Goal: Entertainment & Leisure: Browse casually

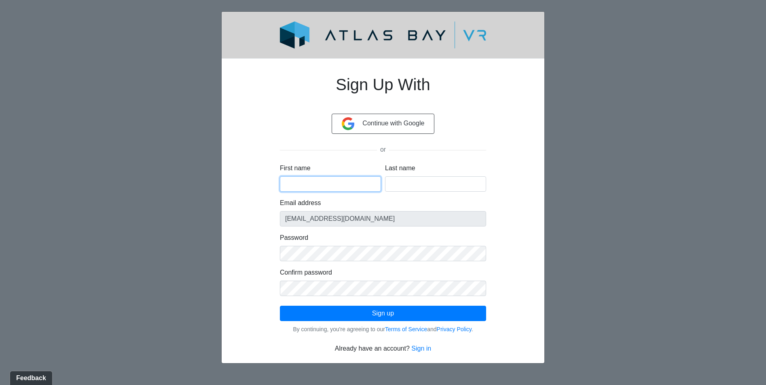
click at [357, 183] on input "First name" at bounding box center [330, 183] width 101 height 15
type input "Johanna"
type input "Hilmes"
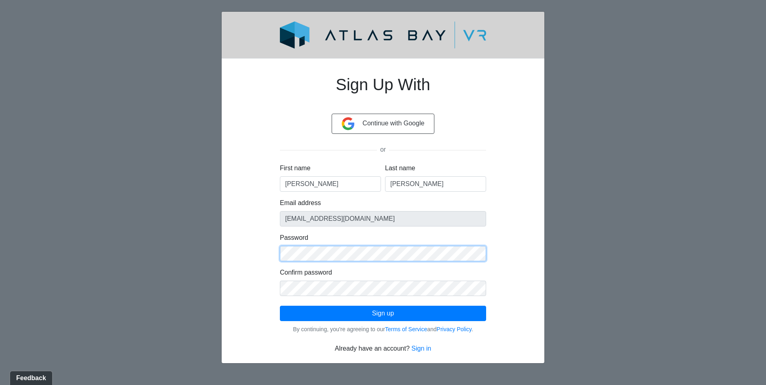
click at [257, 253] on div "Sign Up With Continue with Google or First name Johanna Last name Hilmes Email …" at bounding box center [383, 209] width 284 height 288
click button "Sign up" at bounding box center [383, 313] width 206 height 15
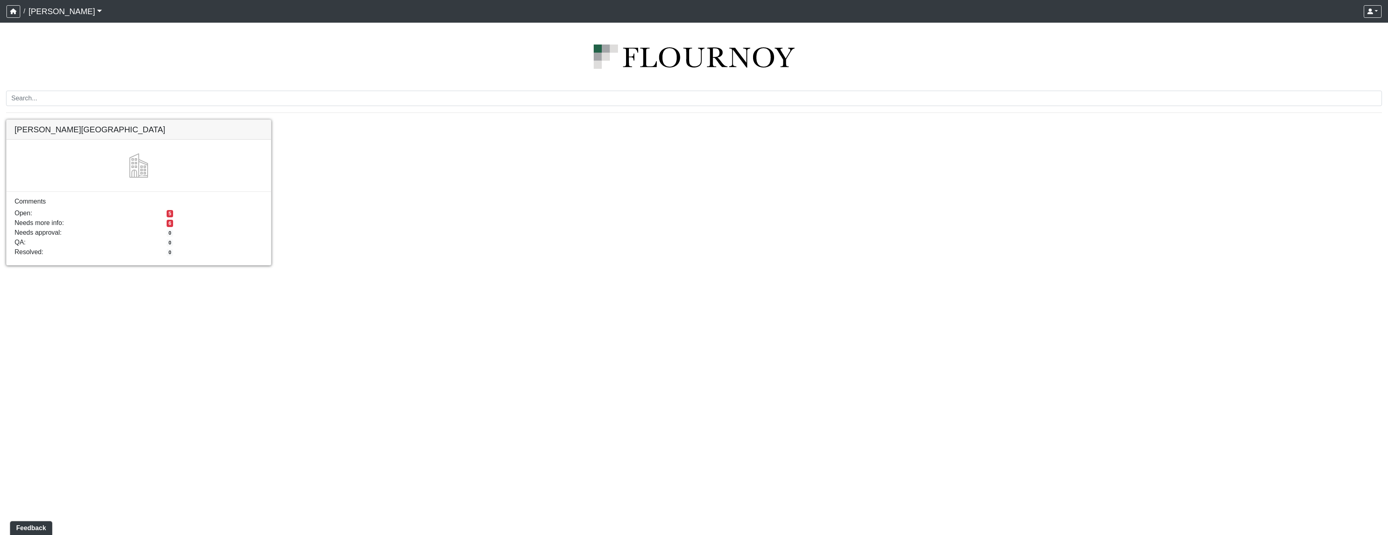
click at [177, 120] on link at bounding box center [138, 120] width 265 height 0
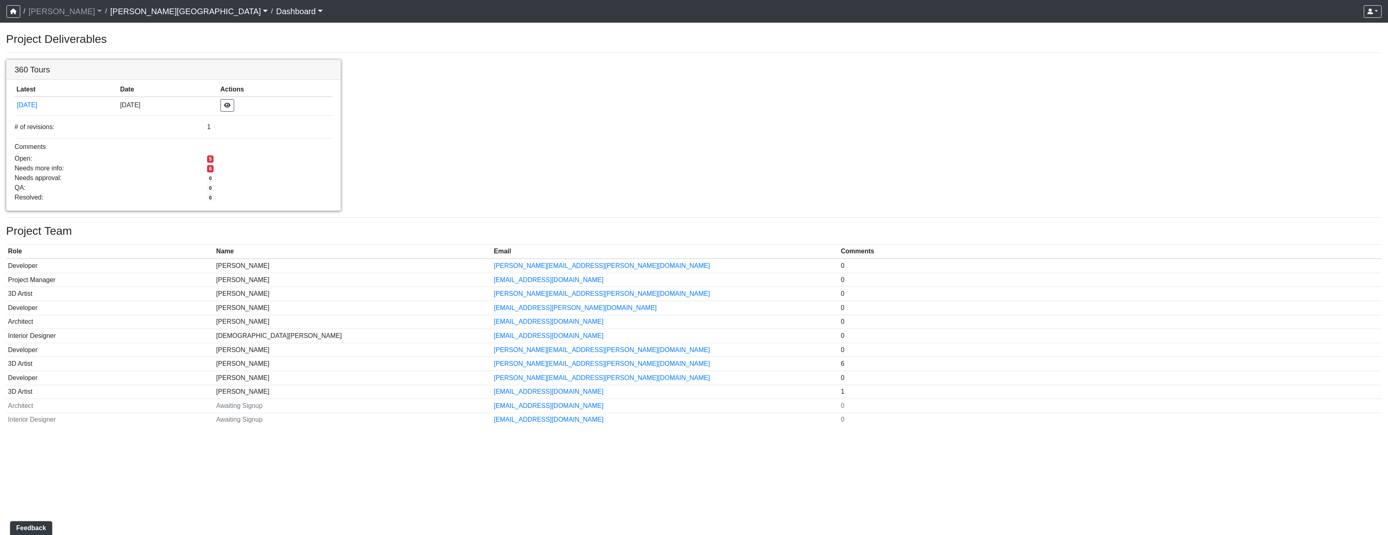
click at [209, 60] on link at bounding box center [173, 60] width 334 height 0
click at [210, 60] on link at bounding box center [173, 60] width 334 height 0
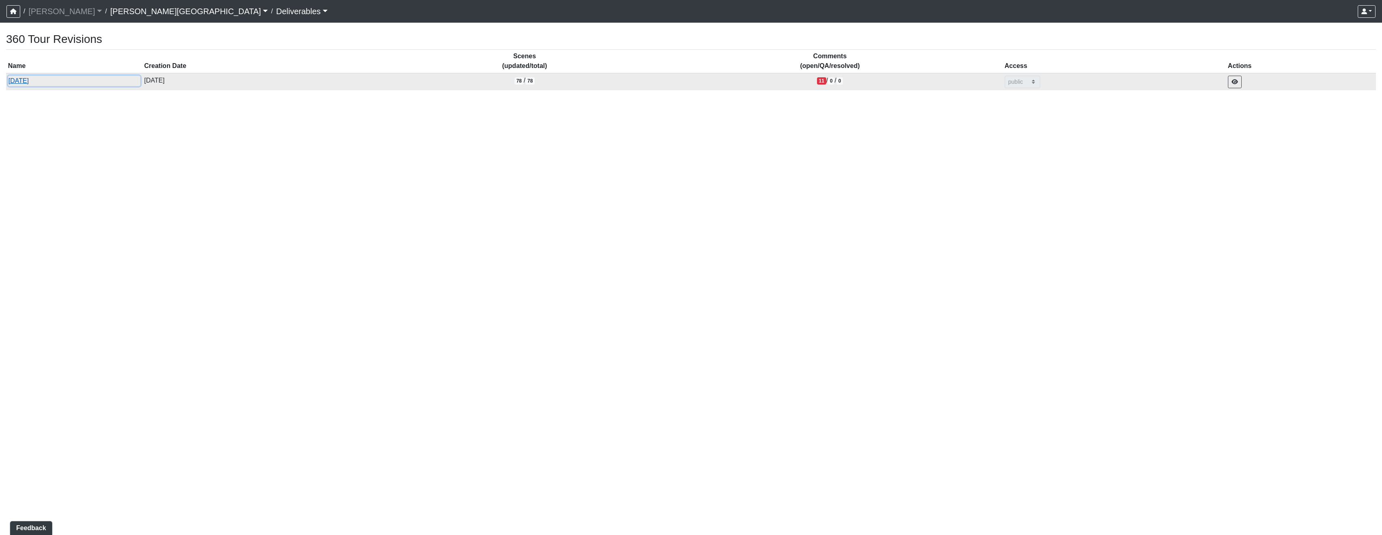
click at [24, 81] on button "10/9/2025" at bounding box center [74, 81] width 132 height 11
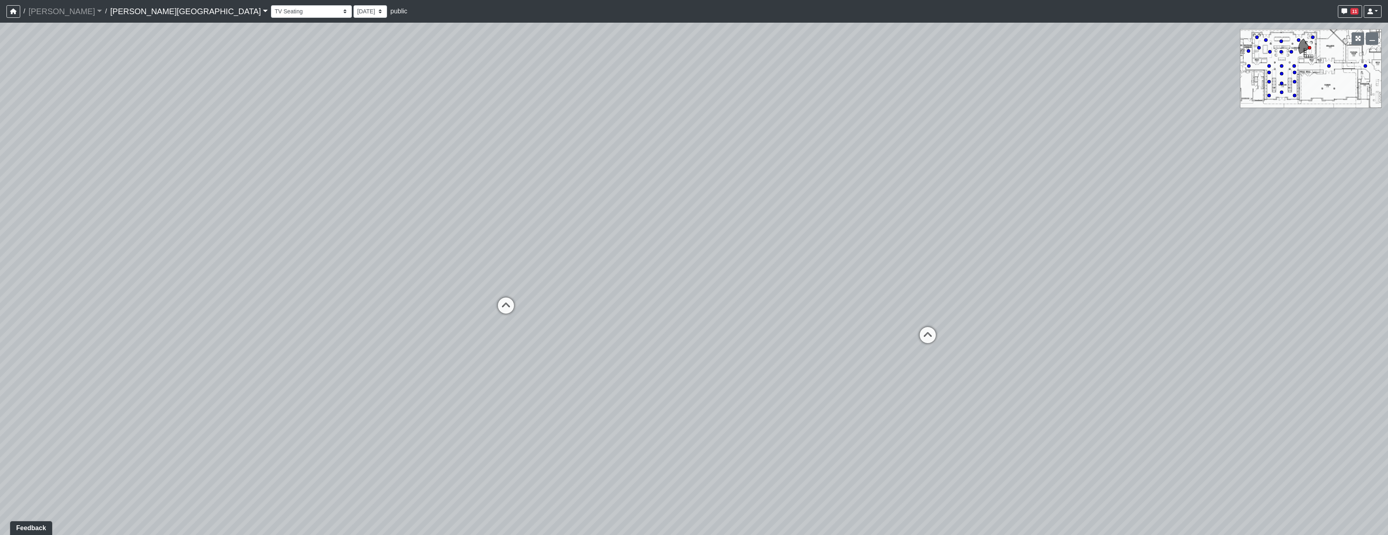
drag, startPoint x: 280, startPoint y: 265, endPoint x: 731, endPoint y: 182, distance: 459.1
click at [731, 182] on div "Loading... Pool Courtyard Entry 1 Loading... Window Seating 1 Loading... Foosba…" at bounding box center [694, 279] width 1388 height 512
drag, startPoint x: 866, startPoint y: 215, endPoint x: 832, endPoint y: 215, distance: 34.0
click at [832, 215] on div "Loading... Pool Courtyard Entry 1 Loading... Window Seating 1 Loading... Foosba…" at bounding box center [694, 279] width 1388 height 512
click at [1364, 66] on circle at bounding box center [1365, 65] width 3 height 3
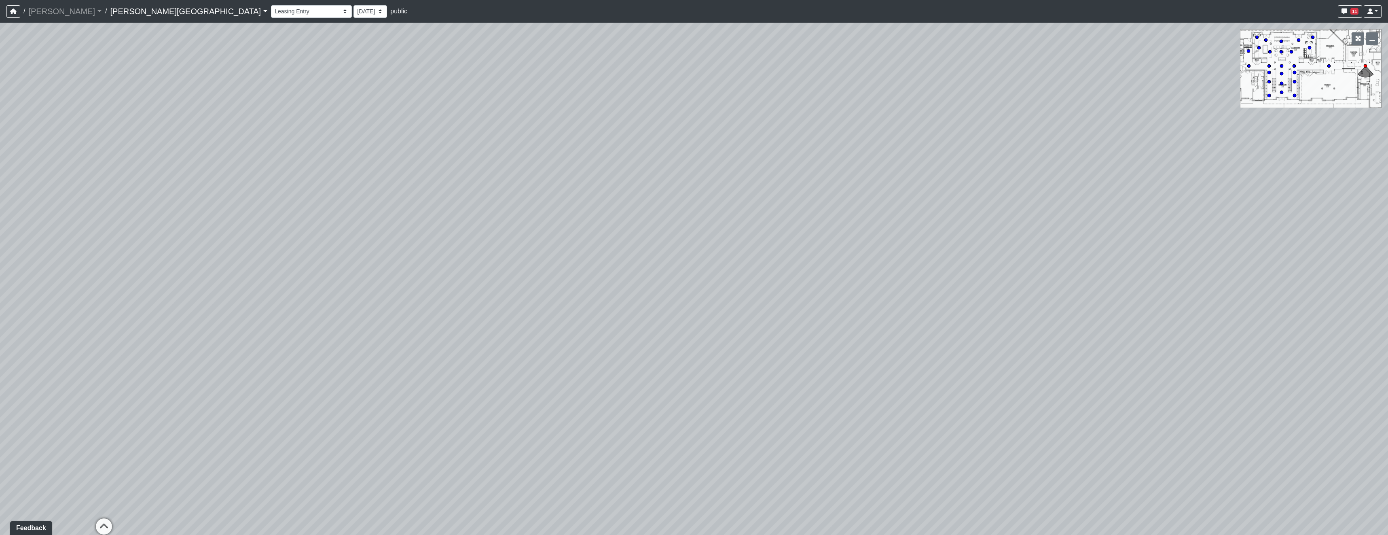
drag, startPoint x: 1321, startPoint y: 85, endPoint x: 836, endPoint y: 70, distance: 485.2
click at [836, 70] on div "Loading... Pool Courtyard Entry 1 Loading... Window Seating 1 Loading... Foosba…" at bounding box center [694, 279] width 1388 height 512
drag, startPoint x: 879, startPoint y: 225, endPoint x: 432, endPoint y: 100, distance: 463.2
click at [464, 105] on div "Loading... Pool Courtyard Entry 1 Loading... Window Seating 1 Loading... Foosba…" at bounding box center [694, 279] width 1388 height 512
drag, startPoint x: 935, startPoint y: 188, endPoint x: 963, endPoint y: 244, distance: 62.2
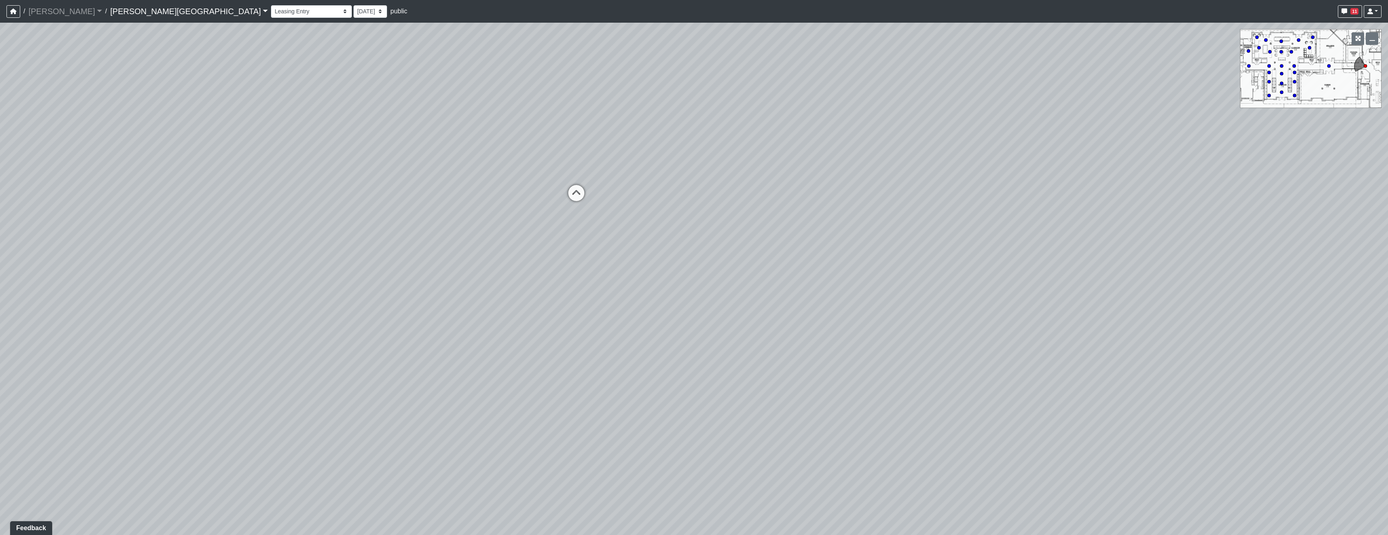
click at [1080, 282] on div "Loading... Pool Courtyard Entry 1 Loading... Window Seating 1 Loading... Foosba…" at bounding box center [694, 279] width 1388 height 512
drag, startPoint x: 799, startPoint y: 215, endPoint x: 985, endPoint y: 215, distance: 186.5
click at [986, 215] on div "Loading... Pool Courtyard Entry 1 Loading... Window Seating 1 Loading... Foosba…" at bounding box center [694, 279] width 1388 height 512
click at [682, 293] on icon at bounding box center [676, 301] width 24 height 24
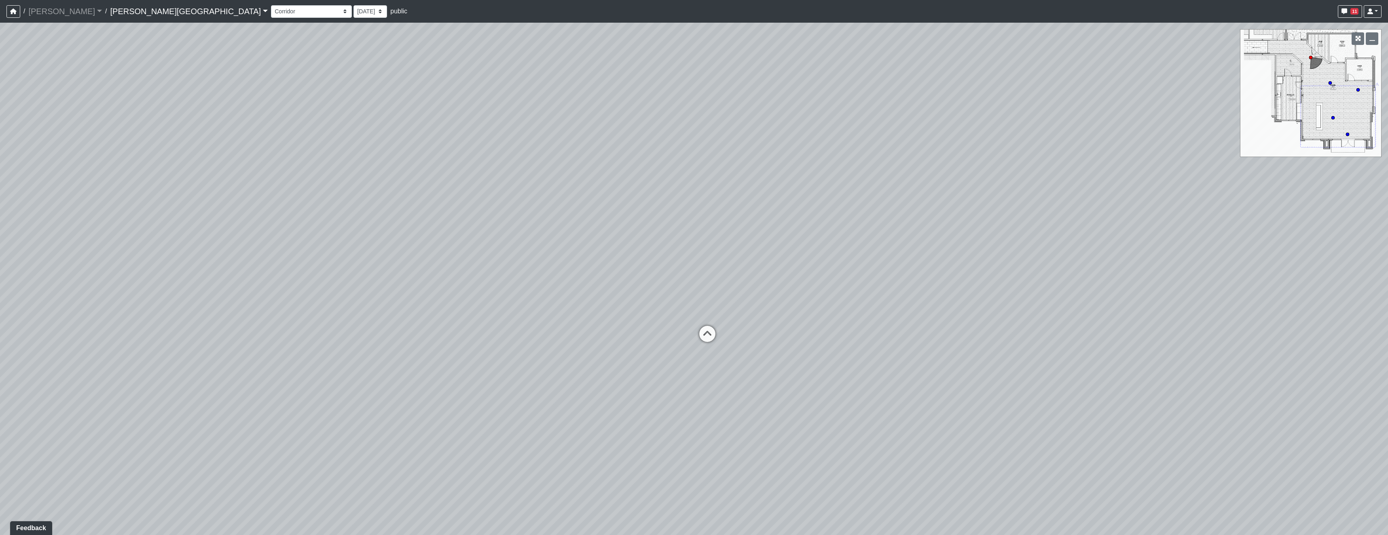
drag, startPoint x: 932, startPoint y: 221, endPoint x: 780, endPoint y: 327, distance: 185.6
click at [803, 273] on div "Loading... Pool Courtyard Entry 1 Loading... Window Seating 1 Loading... Foosba…" at bounding box center [694, 279] width 1388 height 512
click at [706, 334] on icon at bounding box center [706, 341] width 24 height 24
click at [956, 349] on icon at bounding box center [957, 353] width 24 height 24
drag, startPoint x: 513, startPoint y: 248, endPoint x: 932, endPoint y: 315, distance: 424.0
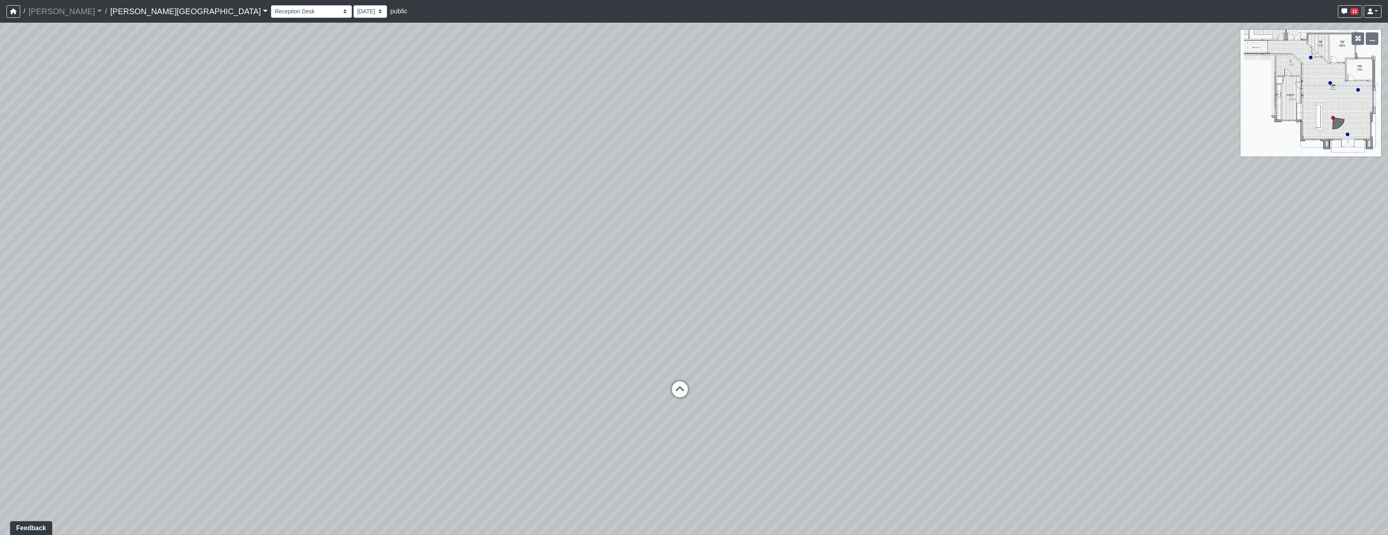
click at [870, 305] on div "Loading... Pool Courtyard Entry 1 Loading... Window Seating 1 Loading... Foosba…" at bounding box center [694, 279] width 1388 height 512
drag, startPoint x: 692, startPoint y: 314, endPoint x: 798, endPoint y: 219, distance: 142.7
click at [767, 225] on div "Loading... Pool Courtyard Entry 1 Loading... Window Seating 1 Loading... Foosba…" at bounding box center [694, 279] width 1388 height 512
drag, startPoint x: 614, startPoint y: 266, endPoint x: 784, endPoint y: 242, distance: 171.9
click at [784, 243] on div "Loading... Pool Courtyard Entry 1 Loading... Window Seating 1 Loading... Foosba…" at bounding box center [694, 279] width 1388 height 512
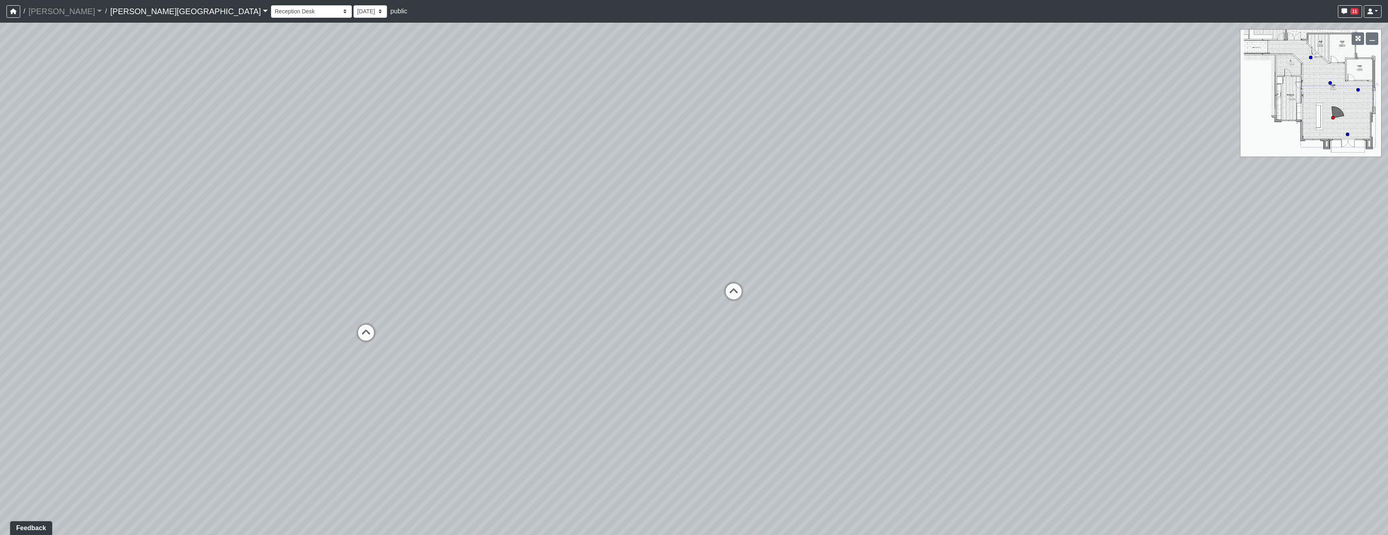
drag, startPoint x: 881, startPoint y: 253, endPoint x: 390, endPoint y: 220, distance: 492.2
click at [442, 218] on div "Loading... Pool Courtyard Entry 1 Loading... Window Seating 1 Loading... Foosba…" at bounding box center [694, 279] width 1388 height 512
drag, startPoint x: 947, startPoint y: 262, endPoint x: 638, endPoint y: 339, distance: 318.6
click at [638, 339] on div "Loading... Pool Courtyard Entry 1 Loading... Window Seating 1 Loading... Foosba…" at bounding box center [694, 279] width 1388 height 512
click at [706, 389] on div "Loading... Entry" at bounding box center [703, 399] width 24 height 24
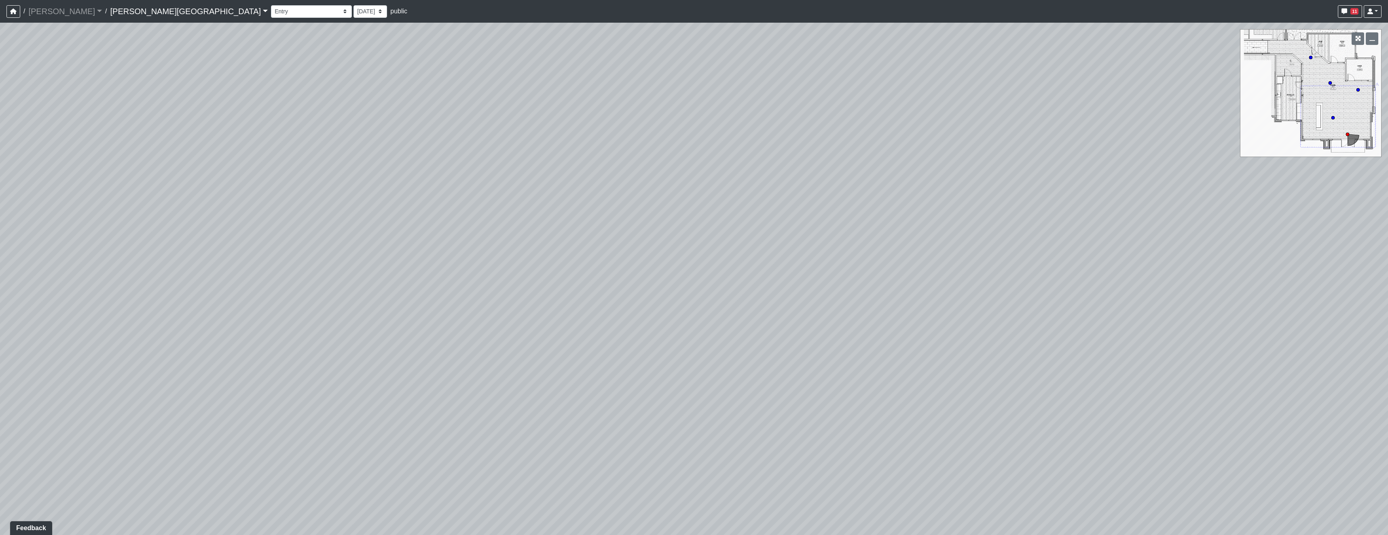
drag, startPoint x: 600, startPoint y: 362, endPoint x: 1059, endPoint y: 346, distance: 459.4
click at [955, 345] on div "Loading... Pool Courtyard Entry 1 Loading... Window Seating 1 Loading... Foosba…" at bounding box center [694, 279] width 1388 height 512
drag, startPoint x: 591, startPoint y: 326, endPoint x: 1242, endPoint y: 311, distance: 651.0
click at [1209, 315] on div "Loading... Pool Courtyard Entry 1 Loading... Window Seating 1 Loading... Foosba…" at bounding box center [694, 279] width 1388 height 512
drag, startPoint x: 808, startPoint y: 306, endPoint x: 805, endPoint y: 368, distance: 62.0
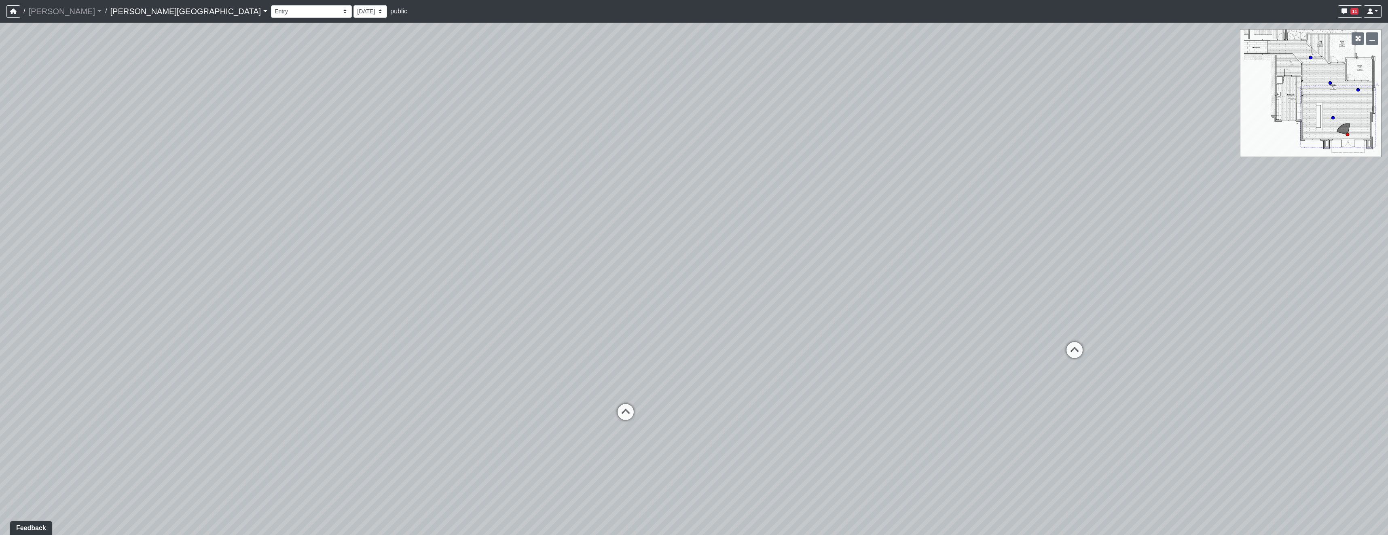
click at [805, 368] on div "Loading... Pool Courtyard Entry 1 Loading... Window Seating 1 Loading... Foosba…" at bounding box center [694, 279] width 1388 height 512
drag, startPoint x: 874, startPoint y: 328, endPoint x: 499, endPoint y: 333, distance: 375.0
click at [499, 333] on div "Loading... Pool Courtyard Entry 1 Loading... Window Seating 1 Loading... Foosba…" at bounding box center [694, 279] width 1388 height 512
click at [776, 326] on icon at bounding box center [779, 328] width 24 height 24
drag, startPoint x: 475, startPoint y: 326, endPoint x: 1029, endPoint y: 270, distance: 557.0
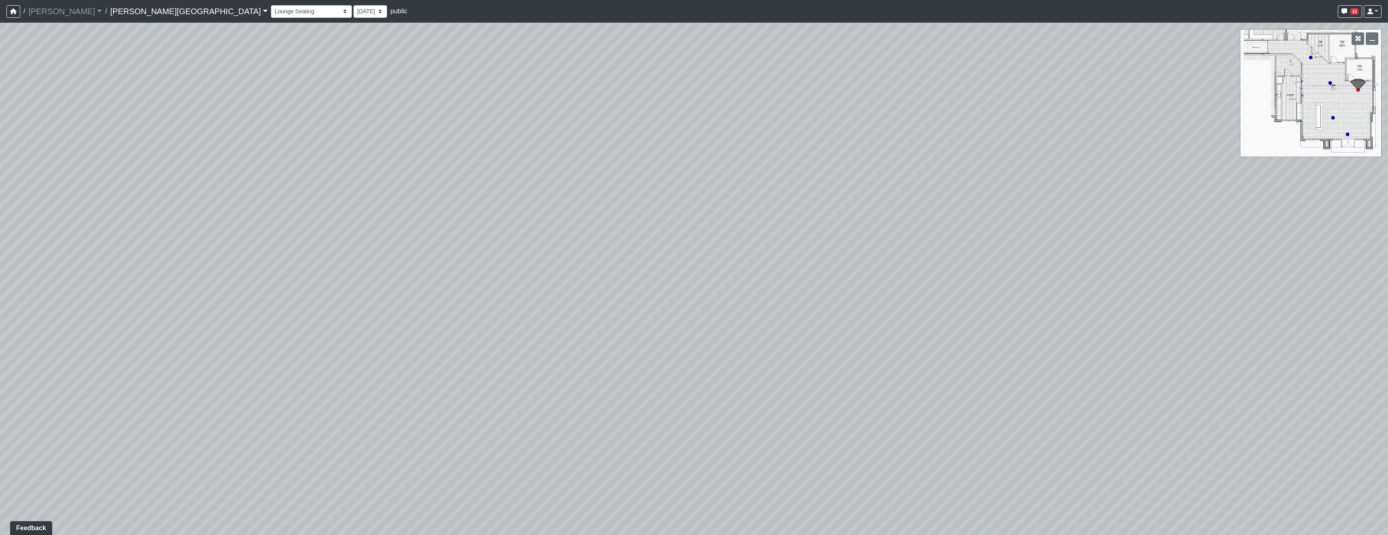
click at [960, 275] on div "Loading... Pool Courtyard Entry 1 Loading... Window Seating 1 Loading... Foosba…" at bounding box center [694, 279] width 1388 height 512
drag, startPoint x: 788, startPoint y: 310, endPoint x: 169, endPoint y: 369, distance: 621.7
click at [325, 383] on div "Loading... Pool Courtyard Entry 1 Loading... Window Seating 1 Loading... Foosba…" at bounding box center [694, 279] width 1388 height 512
drag, startPoint x: 496, startPoint y: 352, endPoint x: 611, endPoint y: 378, distance: 118.1
click at [670, 379] on div "Loading... Pool Courtyard Entry 1 Loading... Window Seating 1 Loading... Foosba…" at bounding box center [694, 279] width 1388 height 512
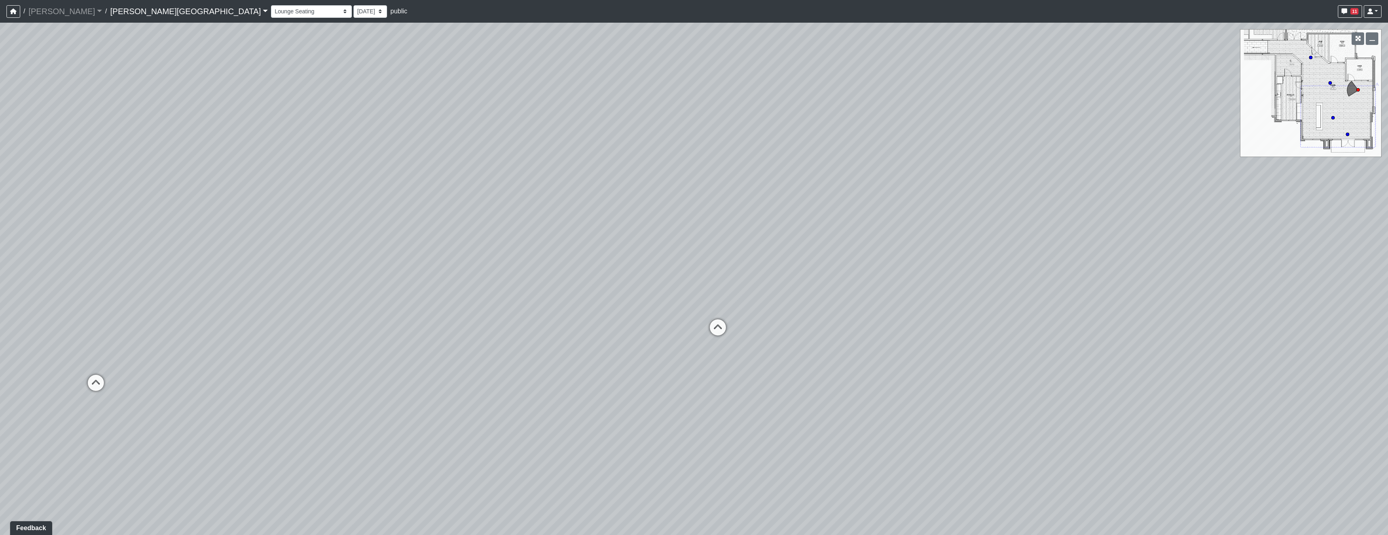
drag, startPoint x: 272, startPoint y: 343, endPoint x: 795, endPoint y: 296, distance: 525.2
click at [627, 306] on div "Loading... Pool Courtyard Entry 1 Loading... Window Seating 1 Loading... Foosba…" at bounding box center [694, 279] width 1388 height 512
drag, startPoint x: 669, startPoint y: 354, endPoint x: 677, endPoint y: 355, distance: 7.3
click at [678, 356] on div "Loading... Pool Courtyard Entry 1 Loading... Window Seating 1 Loading... Foosba…" at bounding box center [694, 279] width 1388 height 512
click at [506, 289] on icon at bounding box center [505, 294] width 24 height 24
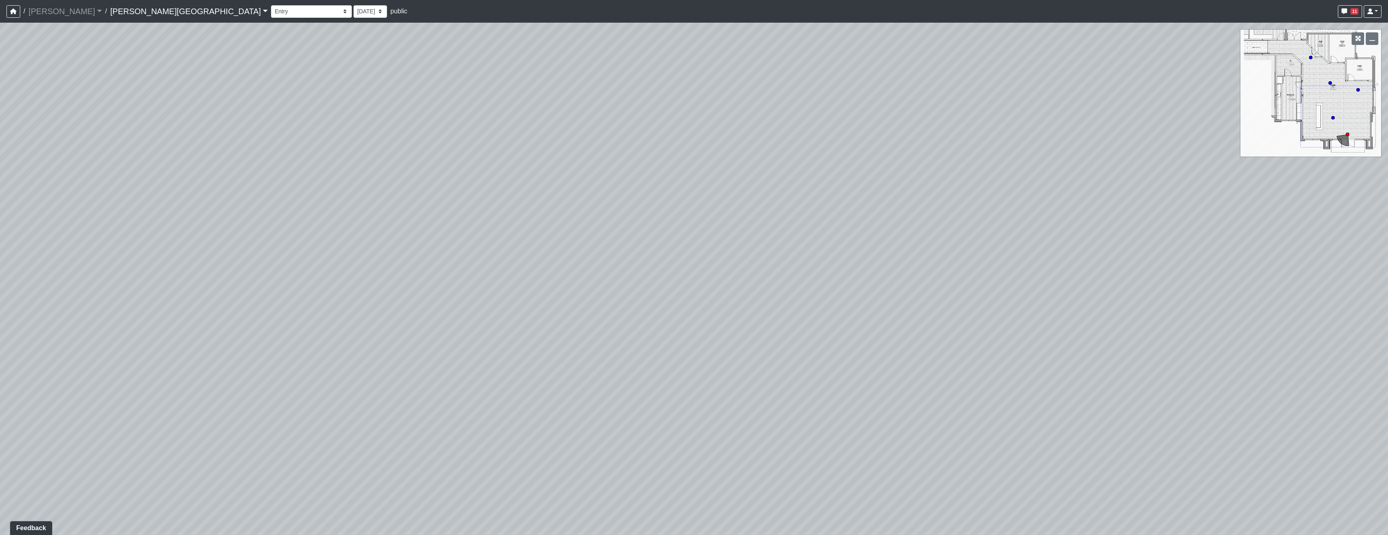
drag, startPoint x: 962, startPoint y: 272, endPoint x: 258, endPoint y: 239, distance: 704.6
click at [578, 242] on div "Loading... Pool Courtyard Entry 1 Loading... Window Seating 1 Loading... Foosba…" at bounding box center [694, 279] width 1388 height 512
drag, startPoint x: 566, startPoint y: 232, endPoint x: 993, endPoint y: 214, distance: 427.5
click at [807, 230] on div "Loading... Pool Courtyard Entry 1 Loading... Window Seating 1 Loading... Foosba…" at bounding box center [694, 279] width 1388 height 512
drag, startPoint x: 990, startPoint y: 214, endPoint x: 446, endPoint y: 364, distance: 564.2
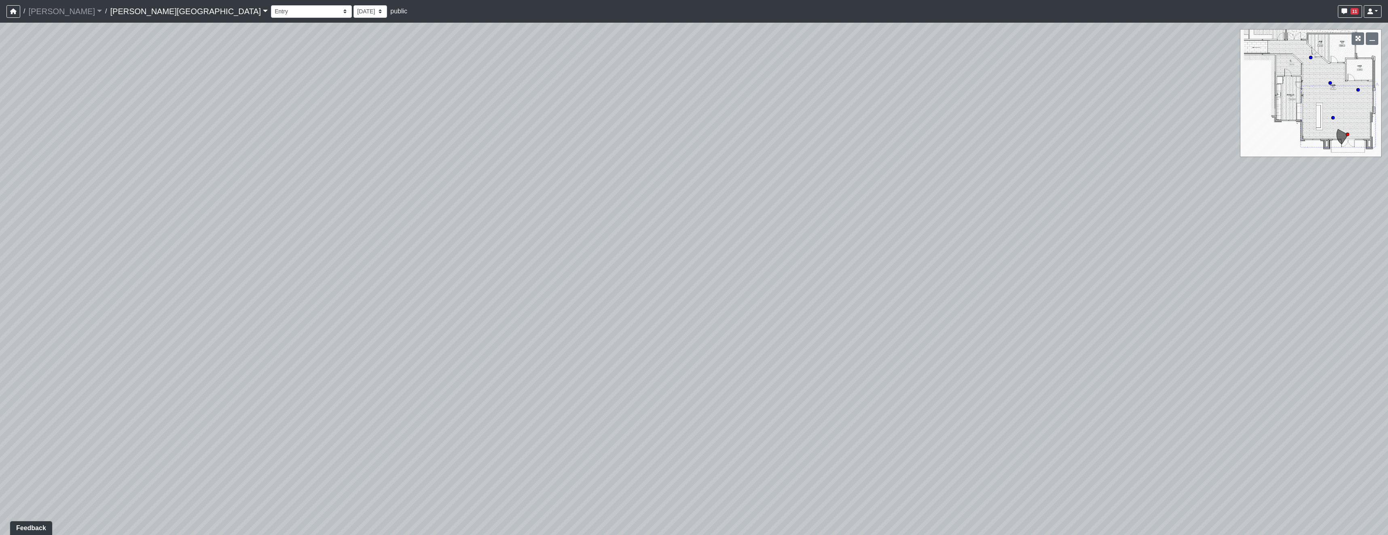
click at [446, 364] on div "Loading... Pool Courtyard Entry 1 Loading... Window Seating 1 Loading... Foosba…" at bounding box center [694, 279] width 1388 height 512
drag, startPoint x: 848, startPoint y: 343, endPoint x: 511, endPoint y: 287, distance: 342.1
click at [511, 287] on div "Loading... Pool Courtyard Entry 1 Loading... Window Seating 1 Loading... Foosba…" at bounding box center [694, 279] width 1388 height 512
click at [1351, 12] on span "11" at bounding box center [1355, 11] width 8 height 6
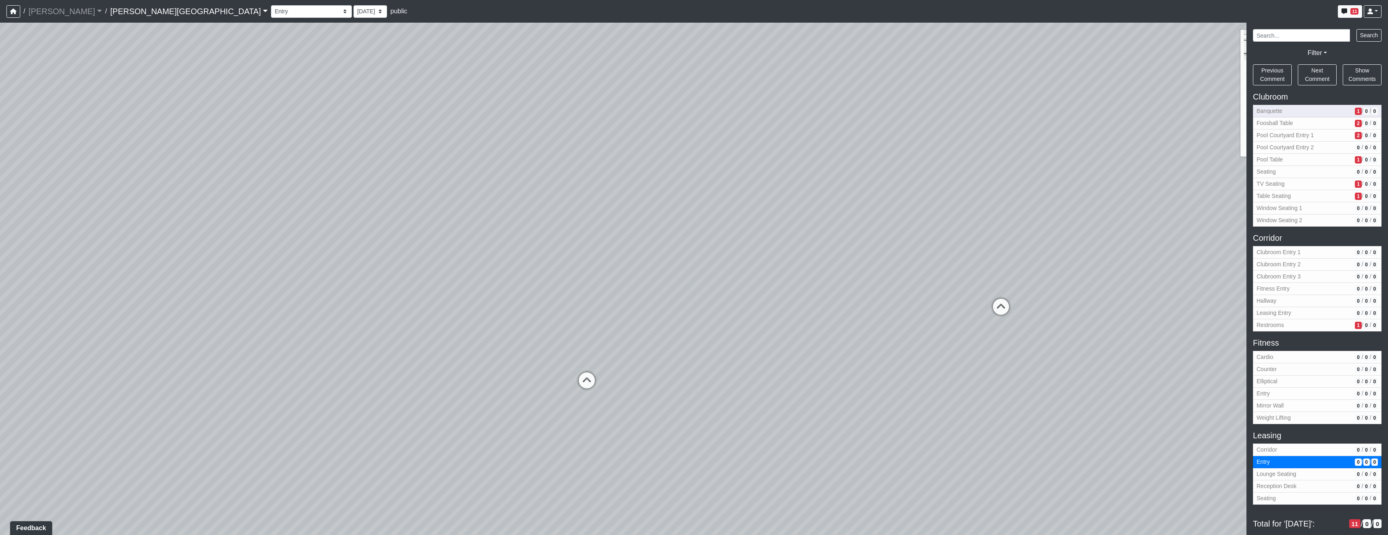
click at [1322, 111] on span "Banquette" at bounding box center [1304, 111] width 95 height 8
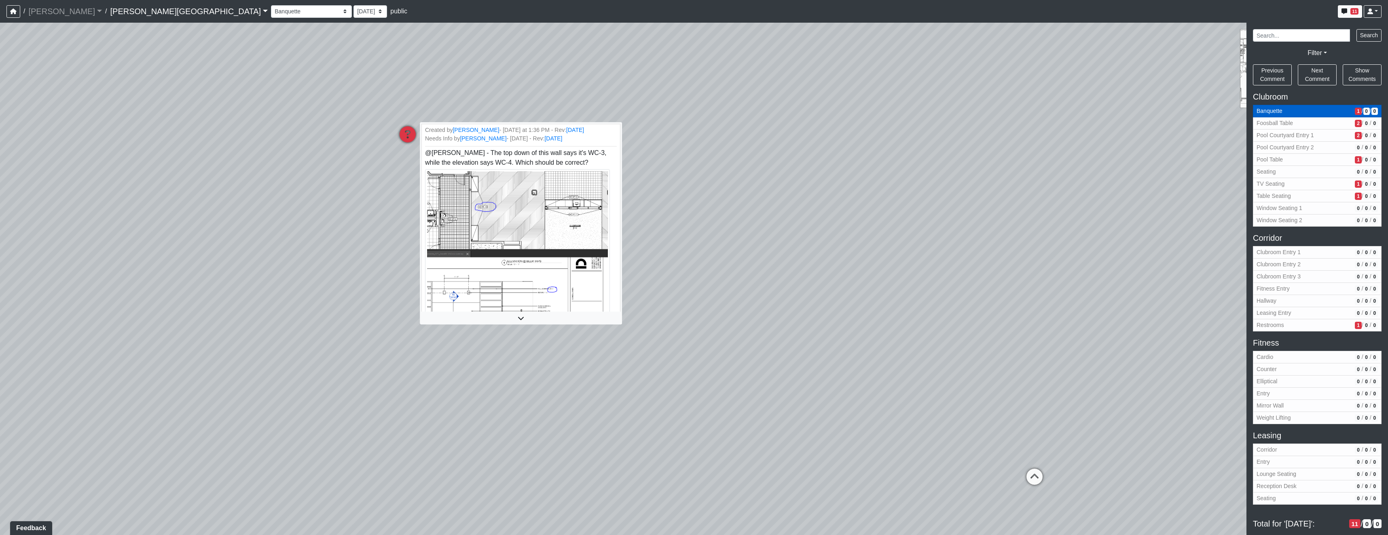
scroll to position [12, 0]
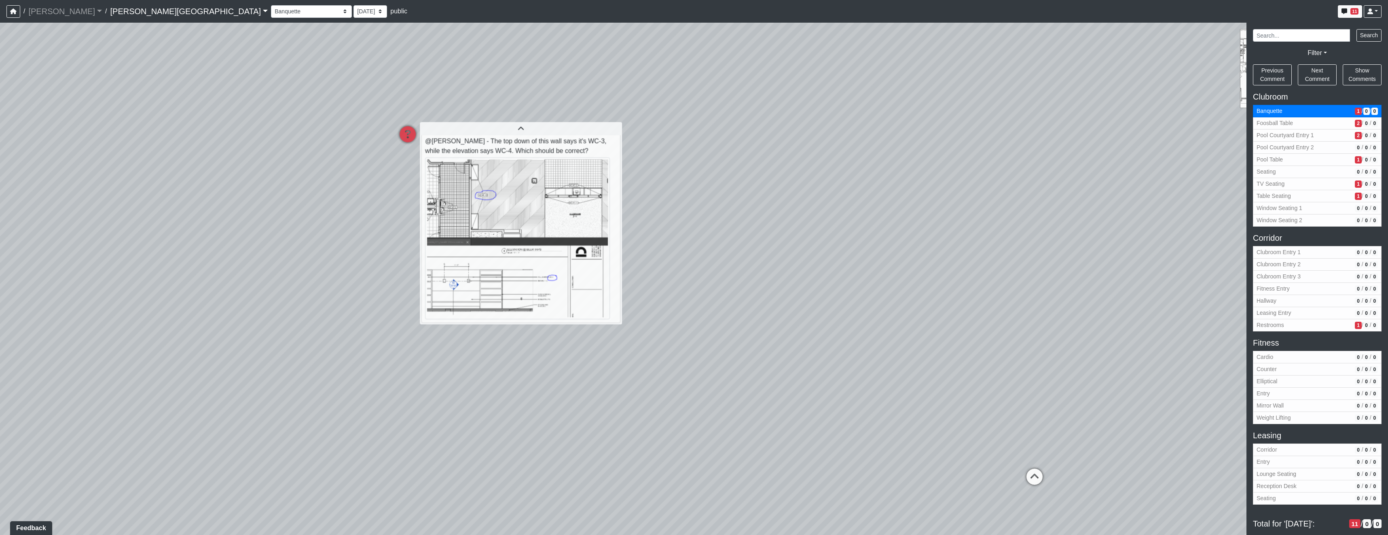
click at [686, 96] on div "Loading... Pool Courtyard Entry 1 Loading... Window Seating 1 Loading... Foosba…" at bounding box center [694, 279] width 1388 height 512
click at [409, 136] on icon at bounding box center [408, 138] width 24 height 24
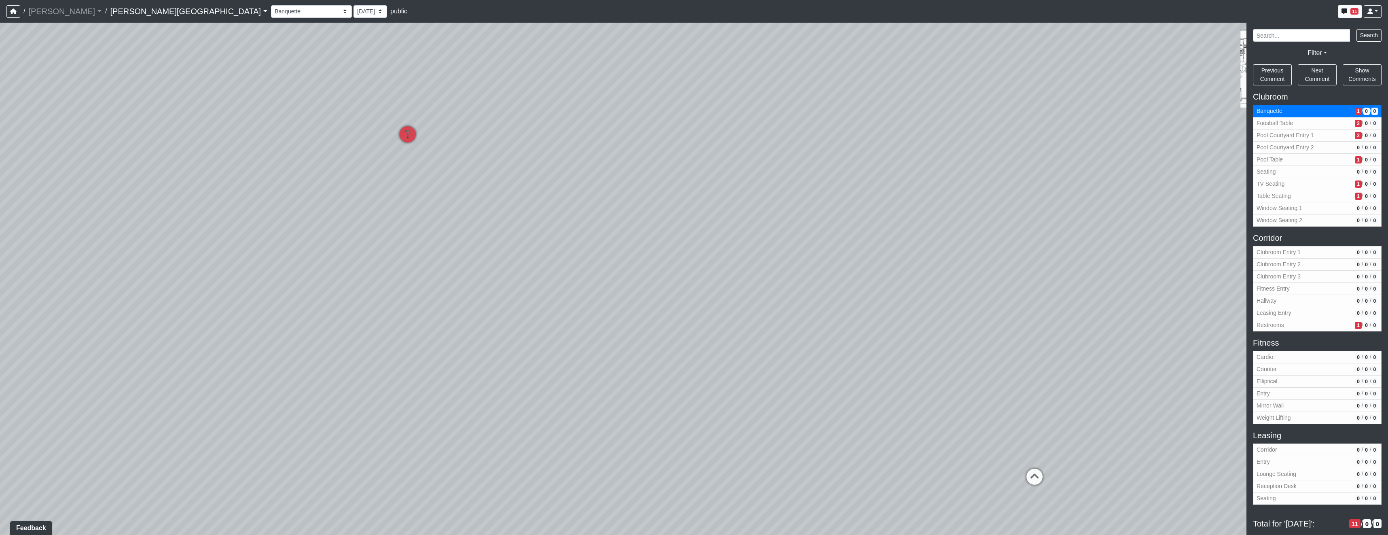
click at [1159, 91] on div "Loading... Pool Courtyard Entry 1 Loading... Window Seating 1 Loading... Foosba…" at bounding box center [694, 279] width 1388 height 512
click at [1358, 13] on span "11" at bounding box center [1355, 11] width 8 height 6
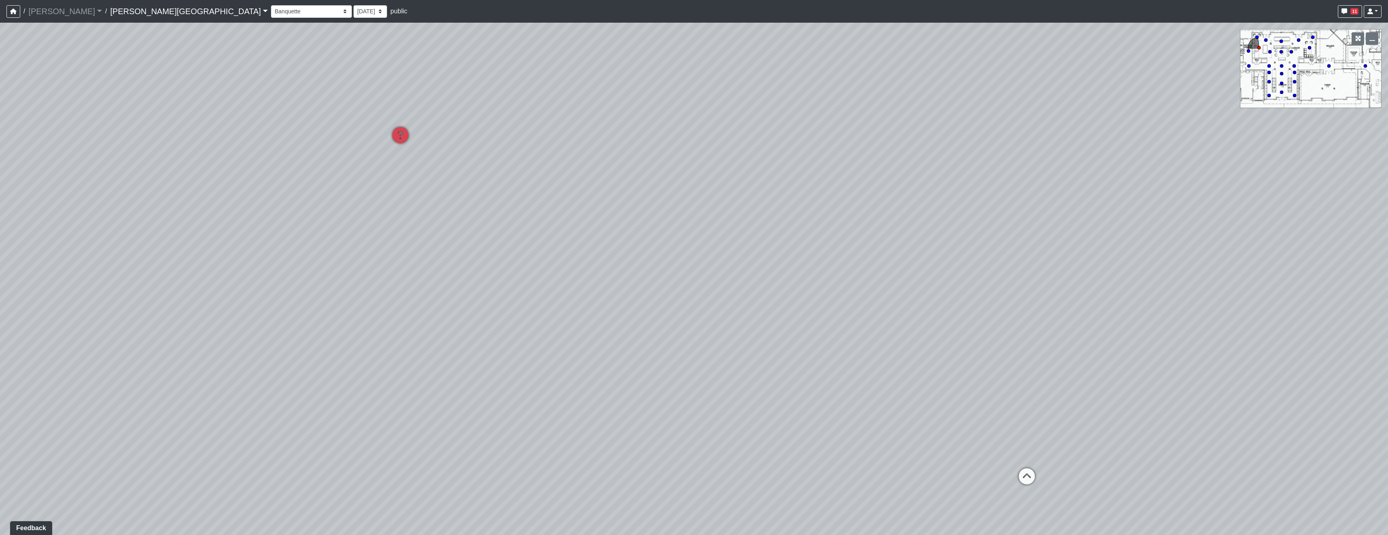
drag, startPoint x: 1349, startPoint y: 90, endPoint x: 1344, endPoint y: 92, distance: 5.3
click at [1344, 92] on div "Loading... Pool Courtyard Entry 1 Loading... Window Seating 1 Loading... Foosba…" at bounding box center [694, 279] width 1388 height 512
click at [1365, 68] on circle at bounding box center [1365, 65] width 3 height 3
drag, startPoint x: 564, startPoint y: 352, endPoint x: 652, endPoint y: 294, distance: 105.0
click at [652, 294] on div "Loading... Pool Courtyard Entry 1 Loading... Window Seating 1 Loading... Foosba…" at bounding box center [694, 279] width 1388 height 512
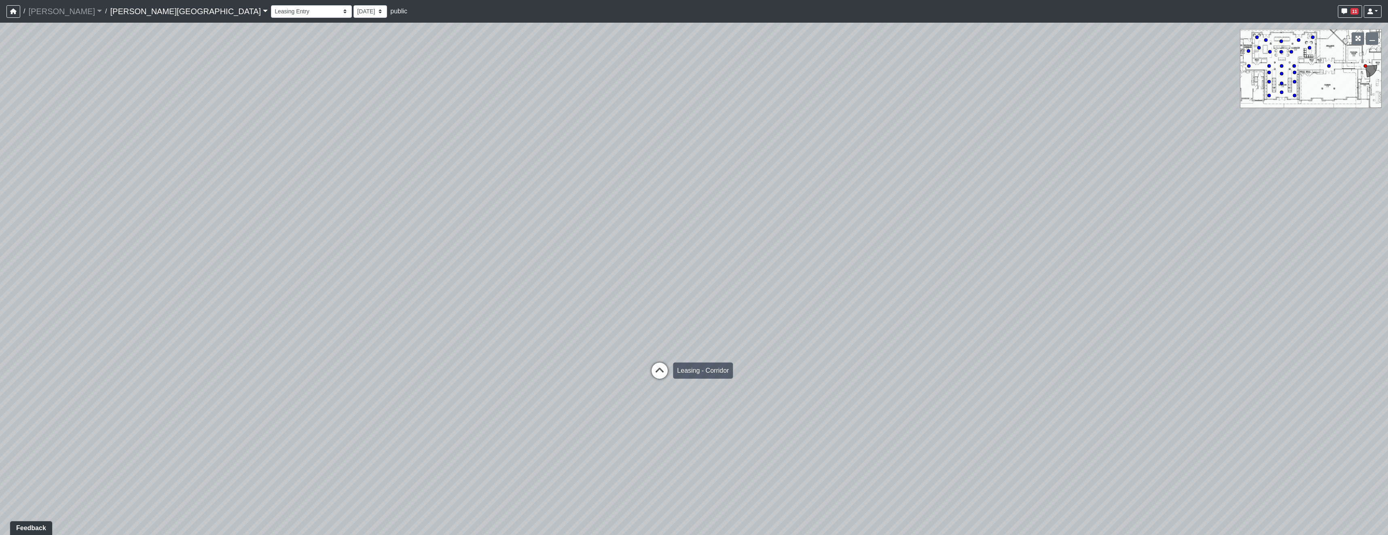
click at [660, 371] on icon at bounding box center [660, 374] width 24 height 24
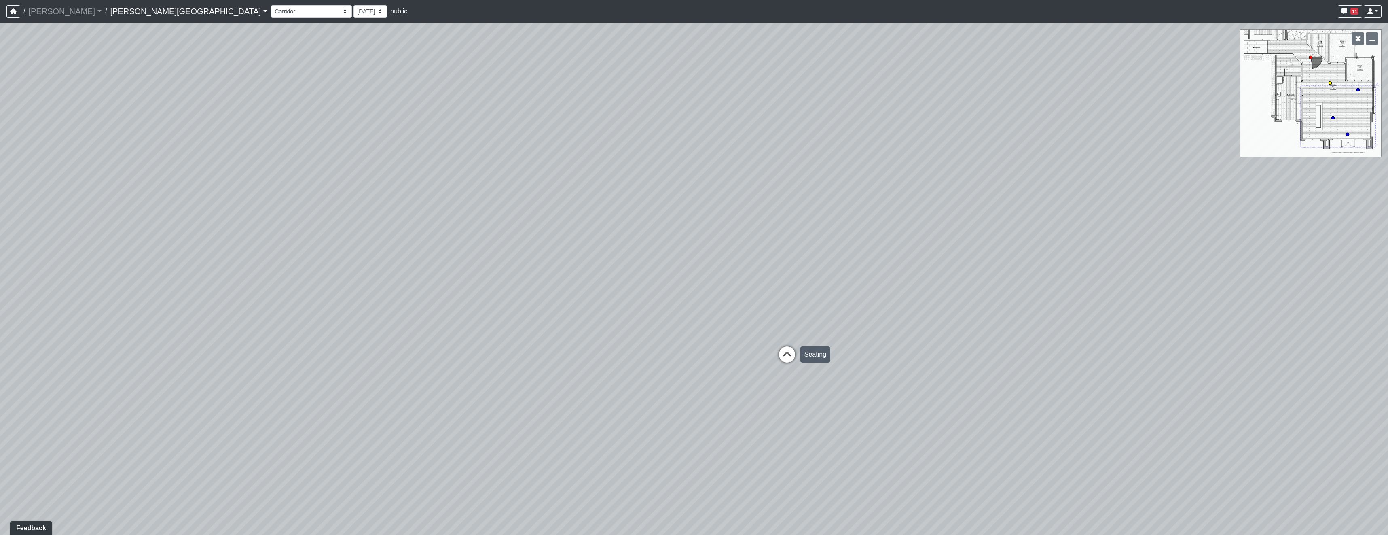
click at [789, 353] on icon at bounding box center [787, 358] width 24 height 24
drag, startPoint x: 681, startPoint y: 273, endPoint x: 1022, endPoint y: 273, distance: 341.0
click at [1022, 273] on div "Loading... Pool Courtyard Entry 1 Loading... Window Seating 1 Loading... Foosba…" at bounding box center [694, 279] width 1388 height 512
drag, startPoint x: 738, startPoint y: 277, endPoint x: 1030, endPoint y: 254, distance: 293.0
click at [1033, 254] on div "Loading... Pool Courtyard Entry 1 Loading... Window Seating 1 Loading... Foosba…" at bounding box center [694, 279] width 1388 height 512
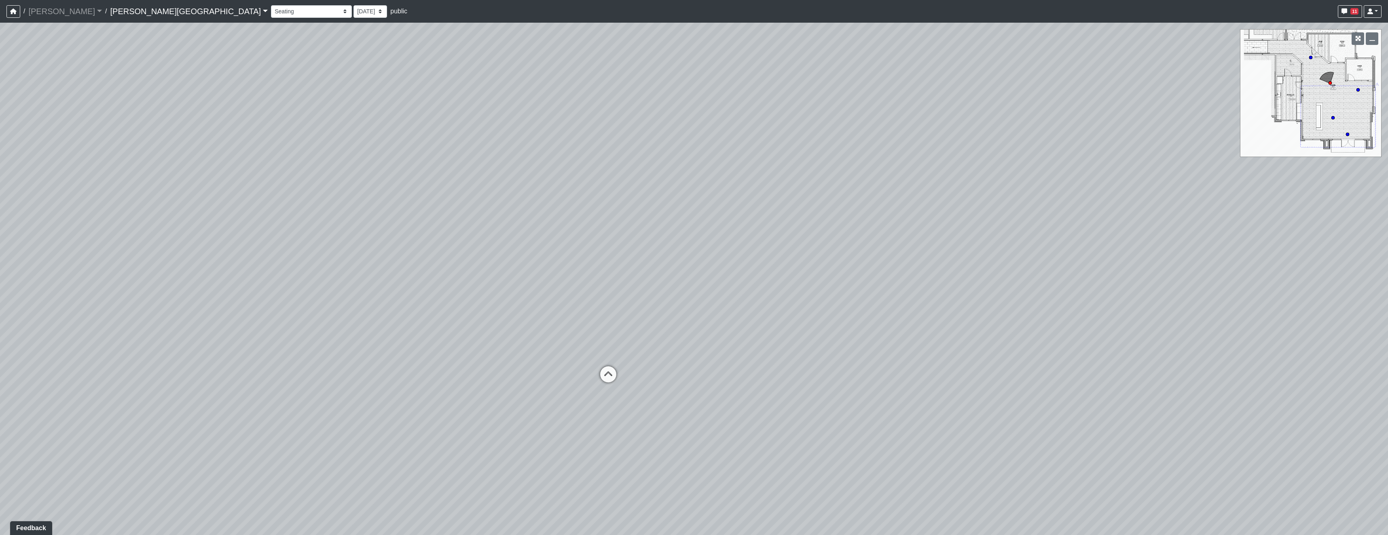
drag, startPoint x: 722, startPoint y: 298, endPoint x: 951, endPoint y: 324, distance: 231.3
click at [964, 321] on div "Loading... Pool Courtyard Entry 1 Loading... Window Seating 1 Loading... Foosba…" at bounding box center [694, 279] width 1388 height 512
click at [1311, 56] on circle at bounding box center [1310, 57] width 3 height 3
drag, startPoint x: 919, startPoint y: 211, endPoint x: 481, endPoint y: 173, distance: 439.3
click at [592, 177] on div "Loading... Pool Courtyard Entry 1 Loading... Window Seating 1 Loading... Foosba…" at bounding box center [694, 279] width 1388 height 512
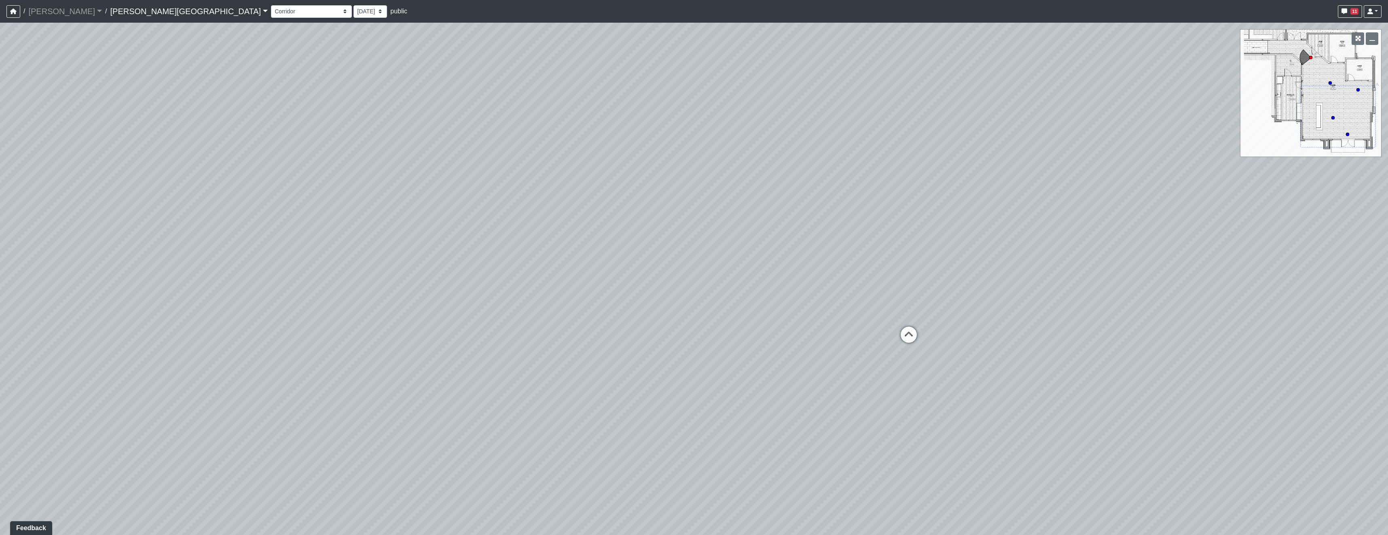
drag, startPoint x: 871, startPoint y: 202, endPoint x: 612, endPoint y: 241, distance: 261.0
click at [715, 229] on div "Loading... Pool Courtyard Entry 1 Loading... Window Seating 1 Loading... Foosba…" at bounding box center [694, 279] width 1388 height 512
drag, startPoint x: 850, startPoint y: 193, endPoint x: 918, endPoint y: 248, distance: 87.7
click at [918, 249] on div "Loading... Pool Courtyard Entry 1 Loading... Window Seating 1 Loading... Foosba…" at bounding box center [694, 279] width 1388 height 512
click at [1002, 288] on div "Loading... Pool Courtyard Entry 1 Loading... Window Seating 1 Loading... Foosba…" at bounding box center [694, 279] width 1388 height 512
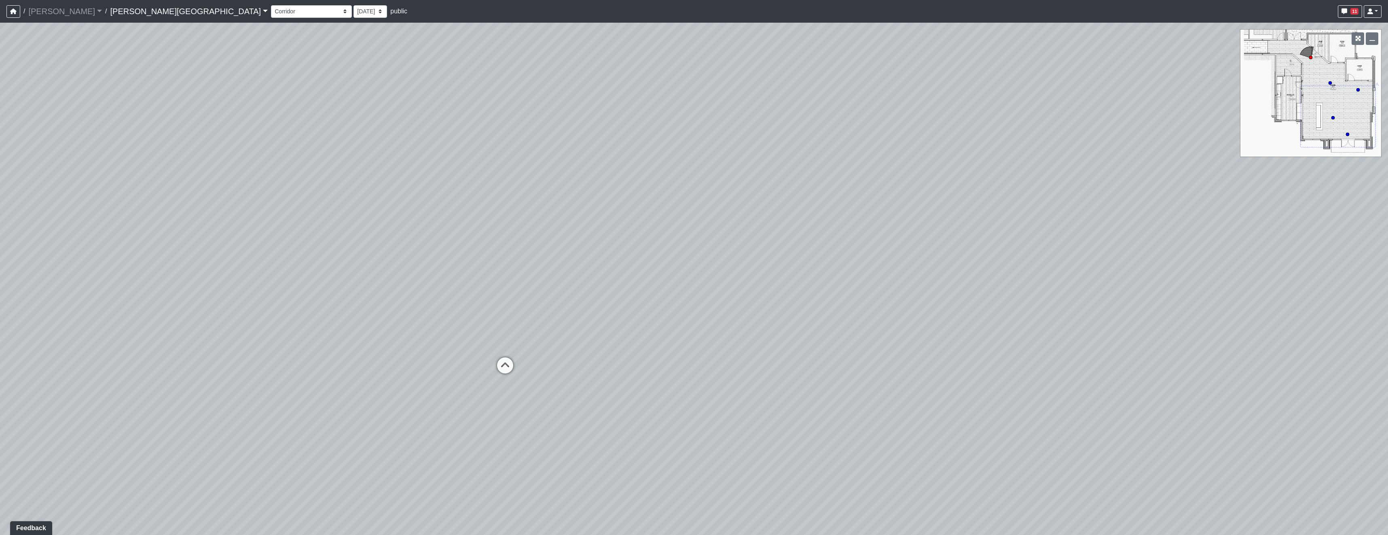
drag, startPoint x: 930, startPoint y: 321, endPoint x: 928, endPoint y: 166, distance: 154.9
click at [920, 173] on div "Loading... Pool Courtyard Entry 1 Loading... Window Seating 1 Loading... Foosba…" at bounding box center [694, 279] width 1388 height 512
drag, startPoint x: 891, startPoint y: 208, endPoint x: 864, endPoint y: 233, distance: 36.1
click at [864, 233] on div "Loading... Pool Courtyard Entry 1 Loading... Window Seating 1 Loading... Foosba…" at bounding box center [694, 279] width 1388 height 512
click at [492, 342] on icon at bounding box center [494, 348] width 24 height 24
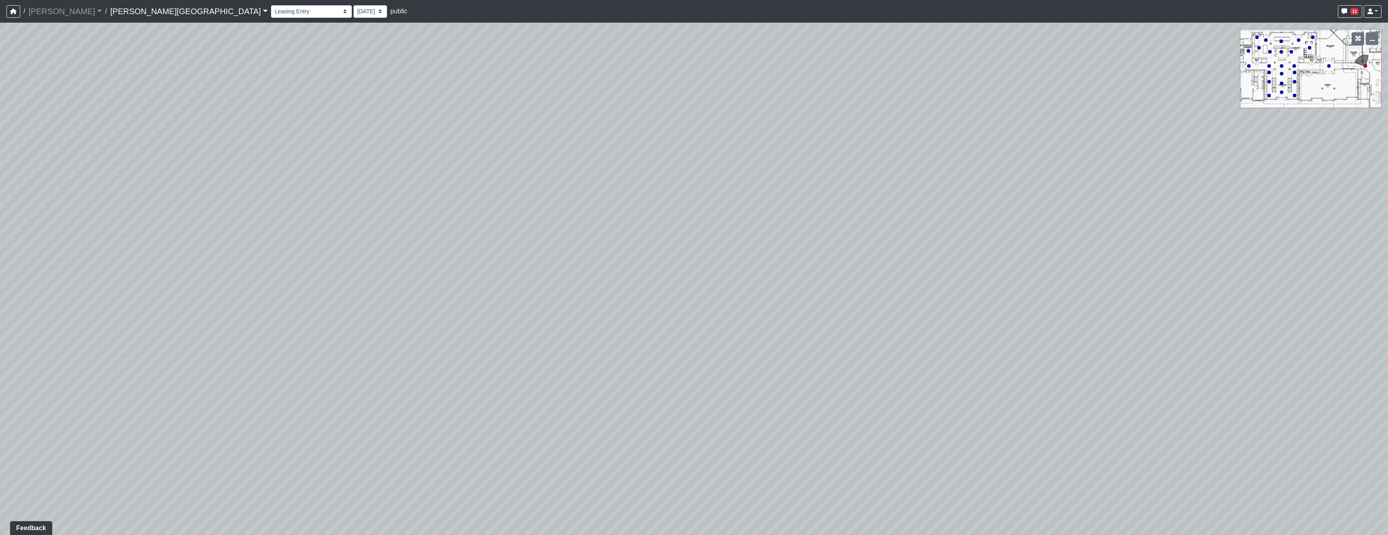
drag, startPoint x: 335, startPoint y: 341, endPoint x: 580, endPoint y: 360, distance: 245.0
click at [579, 360] on div "Loading... Pool Courtyard Entry 1 Loading... Window Seating 1 Loading... Foosba…" at bounding box center [694, 279] width 1388 height 512
drag, startPoint x: 586, startPoint y: 382, endPoint x: 613, endPoint y: 410, distance: 38.9
click at [613, 410] on div "Loading... Pool Courtyard Entry 1 Loading... Window Seating 1 Loading... Foosba…" at bounding box center [694, 279] width 1388 height 512
drag, startPoint x: 523, startPoint y: 375, endPoint x: 330, endPoint y: 282, distance: 214.4
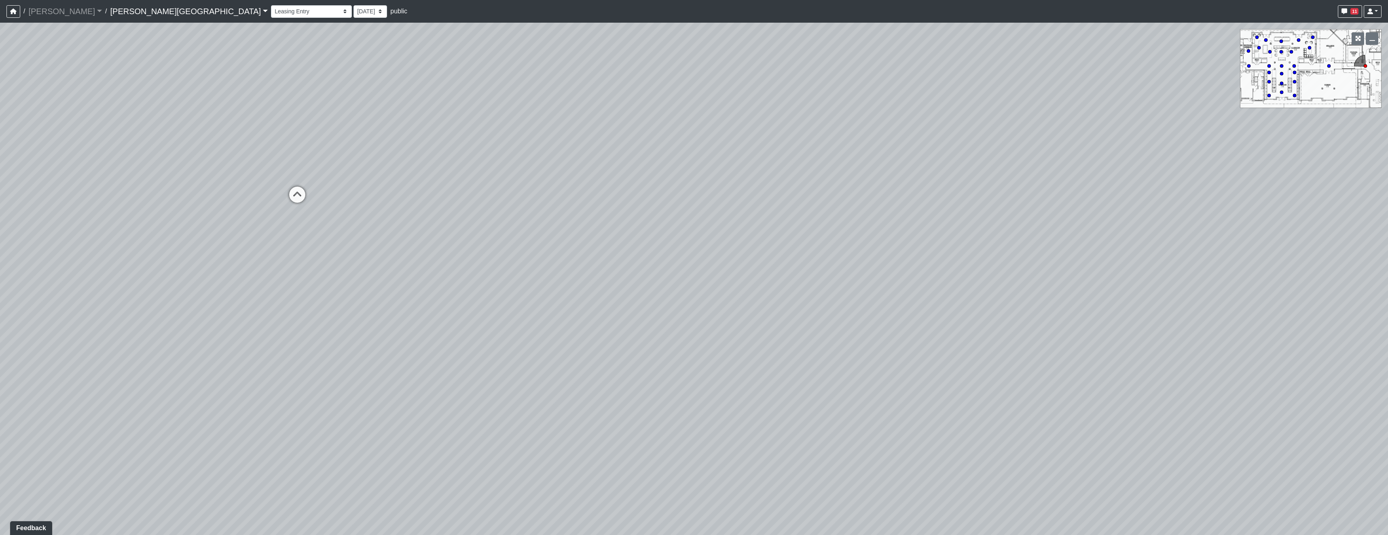
click at [257, 276] on div "Loading... Pool Courtyard Entry 1 Loading... Window Seating 1 Loading... Foosba…" at bounding box center [694, 279] width 1388 height 512
drag, startPoint x: 762, startPoint y: 350, endPoint x: 509, endPoint y: 263, distance: 266.8
click at [525, 263] on div "Loading... Pool Courtyard Entry 1 Loading... Window Seating 1 Loading... Foosba…" at bounding box center [694, 279] width 1388 height 512
drag, startPoint x: 571, startPoint y: 375, endPoint x: 635, endPoint y: 489, distance: 130.1
click at [633, 487] on div "Loading... Pool Courtyard Entry 1 Loading... Window Seating 1 Loading... Foosba…" at bounding box center [694, 279] width 1388 height 512
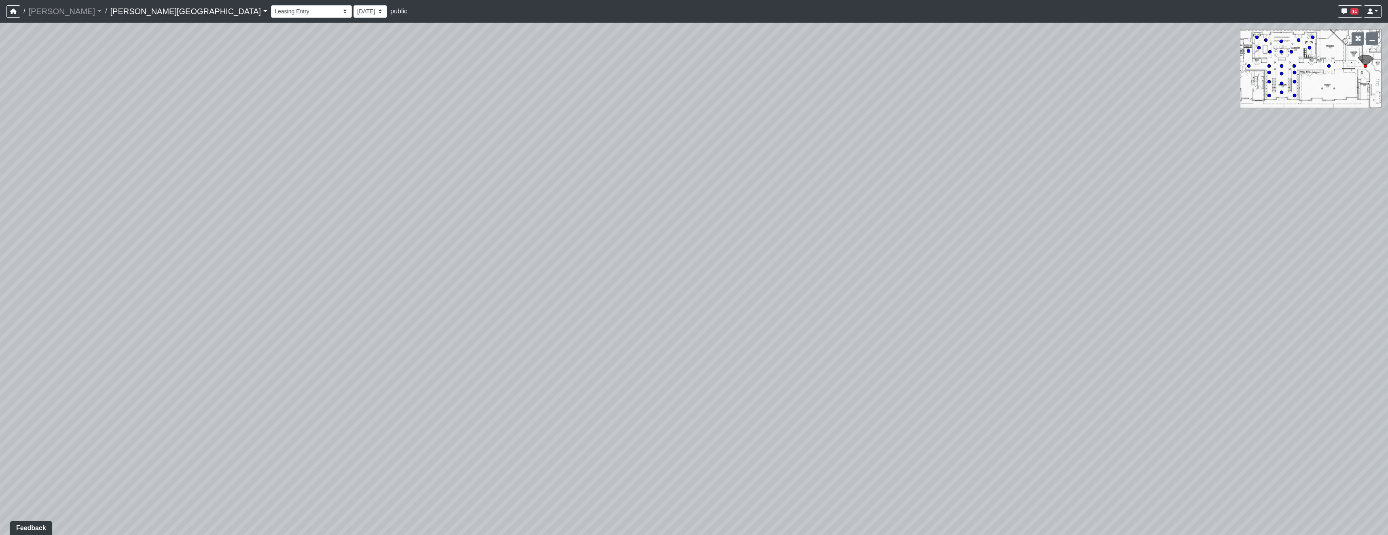
drag, startPoint x: 316, startPoint y: 370, endPoint x: 322, endPoint y: 252, distance: 118.7
click at [322, 252] on div "Loading... Pool Courtyard Entry 1 Loading... Window Seating 1 Loading... Foosba…" at bounding box center [694, 279] width 1388 height 512
drag, startPoint x: 392, startPoint y: 242, endPoint x: 967, endPoint y: 218, distance: 575.7
click at [909, 214] on div "Loading... Pool Courtyard Entry 1 Loading... Window Seating 1 Loading... Foosba…" at bounding box center [694, 279] width 1388 height 512
drag, startPoint x: 839, startPoint y: 313, endPoint x: 801, endPoint y: 461, distance: 152.2
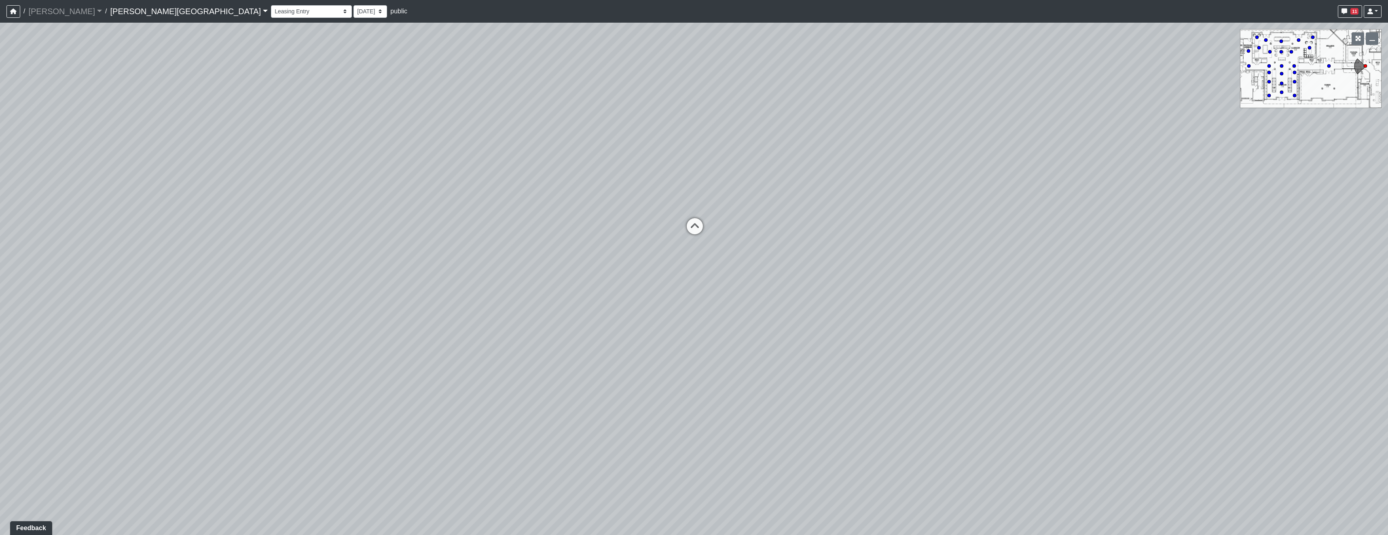
click at [801, 461] on div "Loading... Pool Courtyard Entry 1 Loading... Window Seating 1 Loading... Foosba…" at bounding box center [694, 279] width 1388 height 512
drag, startPoint x: 513, startPoint y: 350, endPoint x: 958, endPoint y: 337, distance: 444.8
click at [850, 326] on div "Loading... Pool Courtyard Entry 1 Loading... Window Seating 1 Loading... Foosba…" at bounding box center [694, 279] width 1388 height 512
click at [715, 422] on div "Loading... Pool Courtyard Entry 1 Loading... Window Seating 1 Loading... Foosba…" at bounding box center [694, 279] width 1388 height 512
click at [455, 350] on icon at bounding box center [450, 348] width 24 height 24
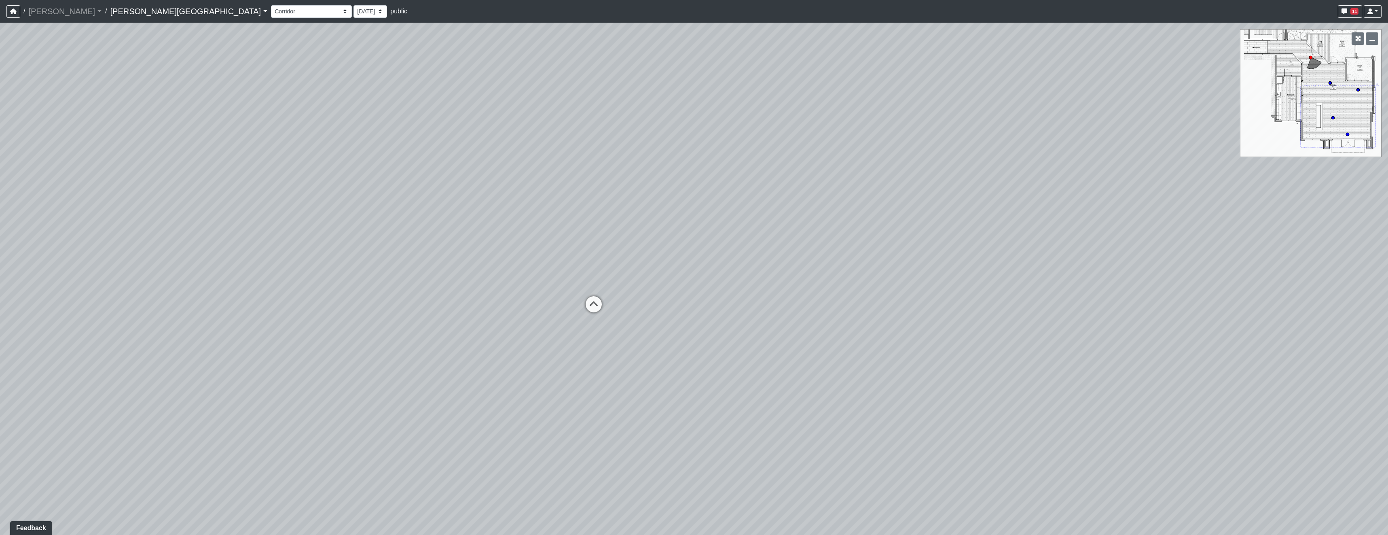
click at [733, 226] on div "Loading... Pool Courtyard Entry 1 Loading... Window Seating 1 Loading... Foosba…" at bounding box center [694, 279] width 1388 height 512
drag, startPoint x: 1189, startPoint y: 267, endPoint x: 730, endPoint y: 384, distance: 473.8
click at [730, 384] on div "Loading... Pool Courtyard Entry 1 Loading... Window Seating 1 Loading... Foosba…" at bounding box center [694, 279] width 1388 height 512
click at [820, 285] on icon at bounding box center [816, 287] width 24 height 24
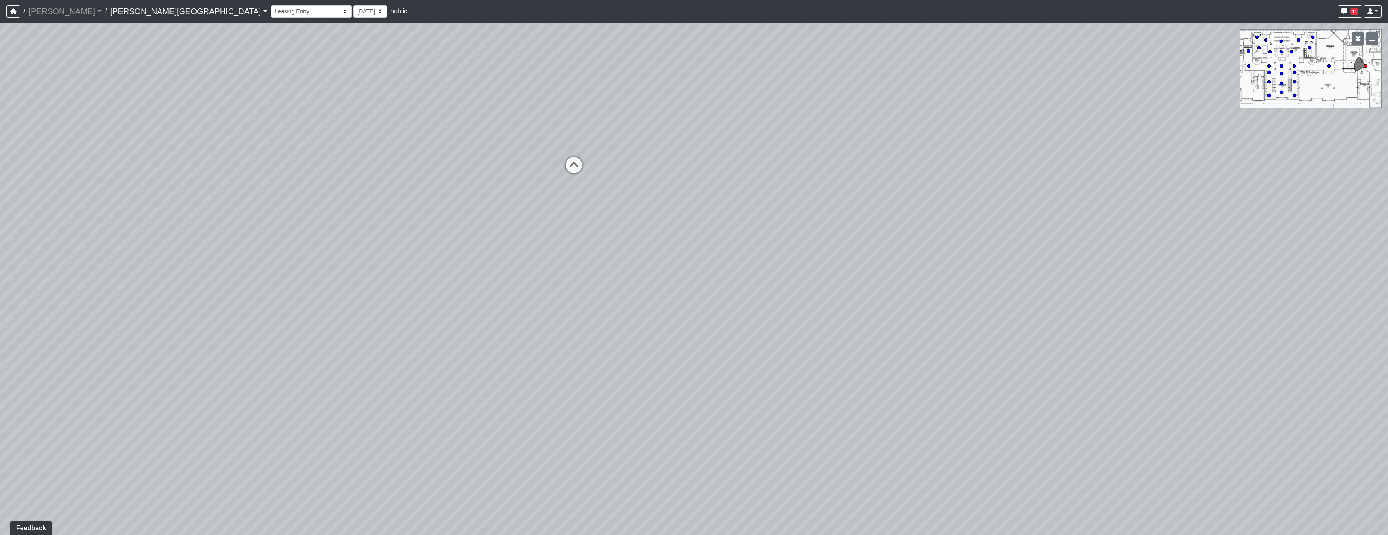
drag, startPoint x: 778, startPoint y: 271, endPoint x: 706, endPoint y: 233, distance: 81.4
click at [574, 168] on icon at bounding box center [574, 169] width 24 height 24
drag, startPoint x: 696, startPoint y: 212, endPoint x: 1138, endPoint y: 228, distance: 442.8
click at [1130, 225] on div "Loading... Pool Courtyard Entry 1 Loading... Window Seating 1 Loading... Foosba…" at bounding box center [694, 279] width 1388 height 512
drag, startPoint x: 863, startPoint y: 224, endPoint x: 1231, endPoint y: 254, distance: 368.5
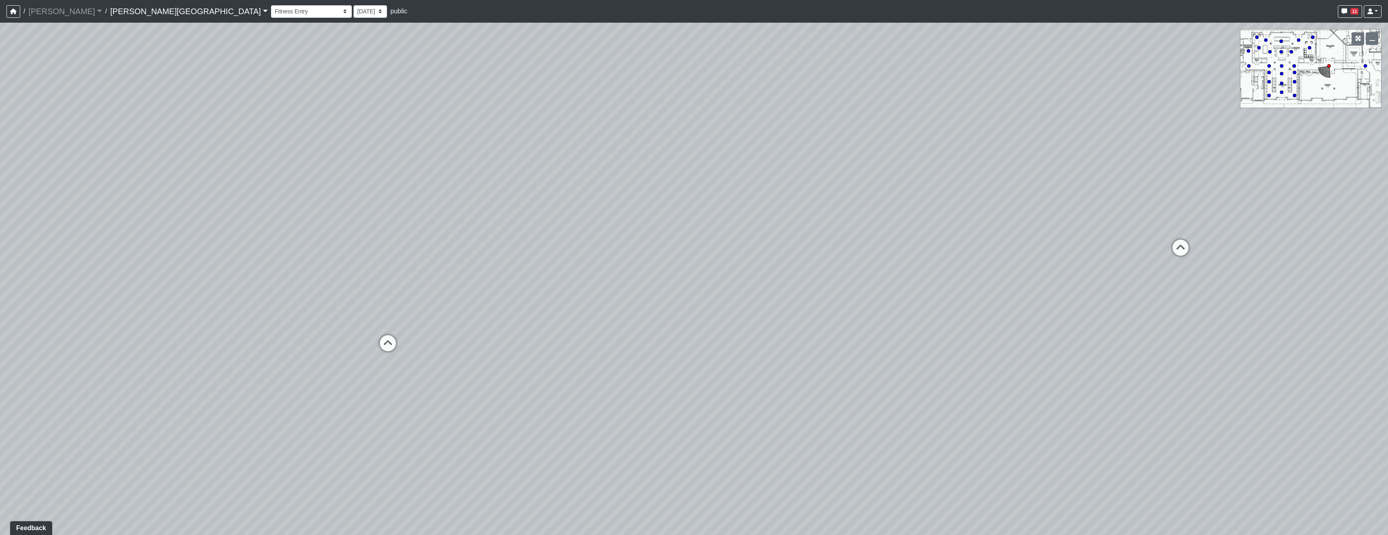
click at [1231, 254] on div "Loading... Pool Courtyard Entry 1 Loading... Window Seating 1 Loading... Foosba…" at bounding box center [694, 279] width 1388 height 512
drag, startPoint x: 925, startPoint y: 271, endPoint x: 1148, endPoint y: 258, distance: 222.9
click at [1213, 249] on div "Loading... Pool Courtyard Entry 1 Loading... Window Seating 1 Loading... Foosba…" at bounding box center [694, 279] width 1388 height 512
drag, startPoint x: 1010, startPoint y: 289, endPoint x: 854, endPoint y: 286, distance: 156.2
click at [954, 296] on div "Loading... Pool Courtyard Entry 1 Loading... Window Seating 1 Loading... Foosba…" at bounding box center [694, 279] width 1388 height 512
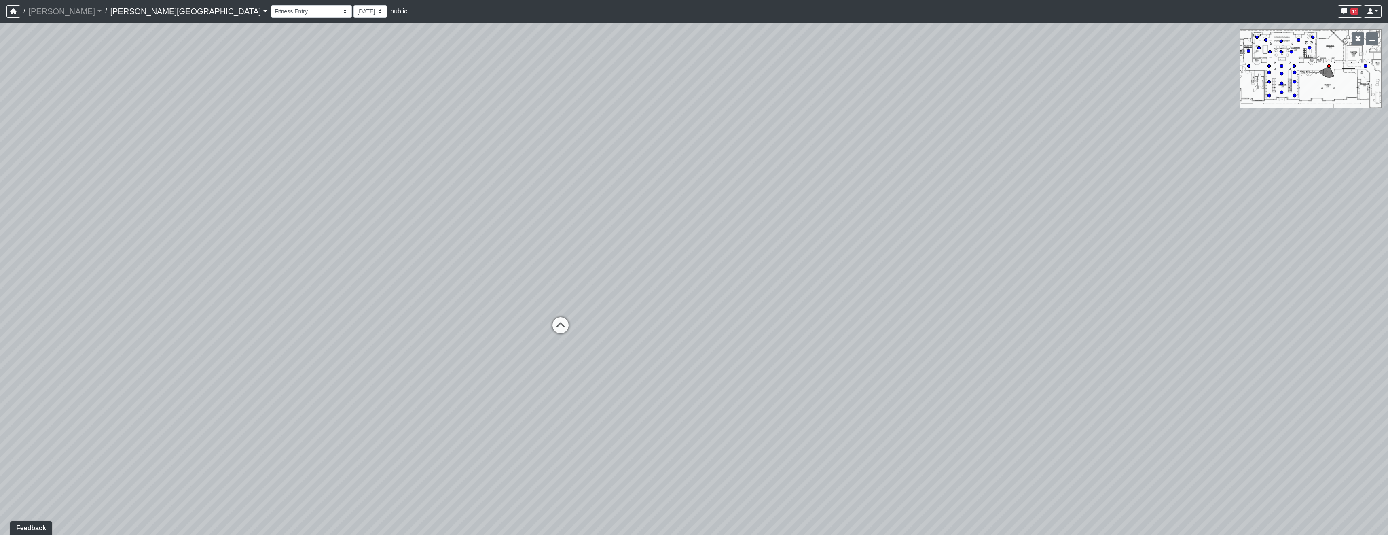
drag, startPoint x: 1063, startPoint y: 266, endPoint x: 618, endPoint y: 256, distance: 445.1
click at [784, 256] on div "Loading... Pool Courtyard Entry 1 Loading... Window Seating 1 Loading... Foosba…" at bounding box center [694, 279] width 1388 height 512
drag, startPoint x: 913, startPoint y: 244, endPoint x: 496, endPoint y: 228, distance: 417.0
click at [610, 232] on div "Loading... Pool Courtyard Entry 1 Loading... Window Seating 1 Loading... Foosba…" at bounding box center [694, 279] width 1388 height 512
drag, startPoint x: 684, startPoint y: 233, endPoint x: 1015, endPoint y: 246, distance: 331.1
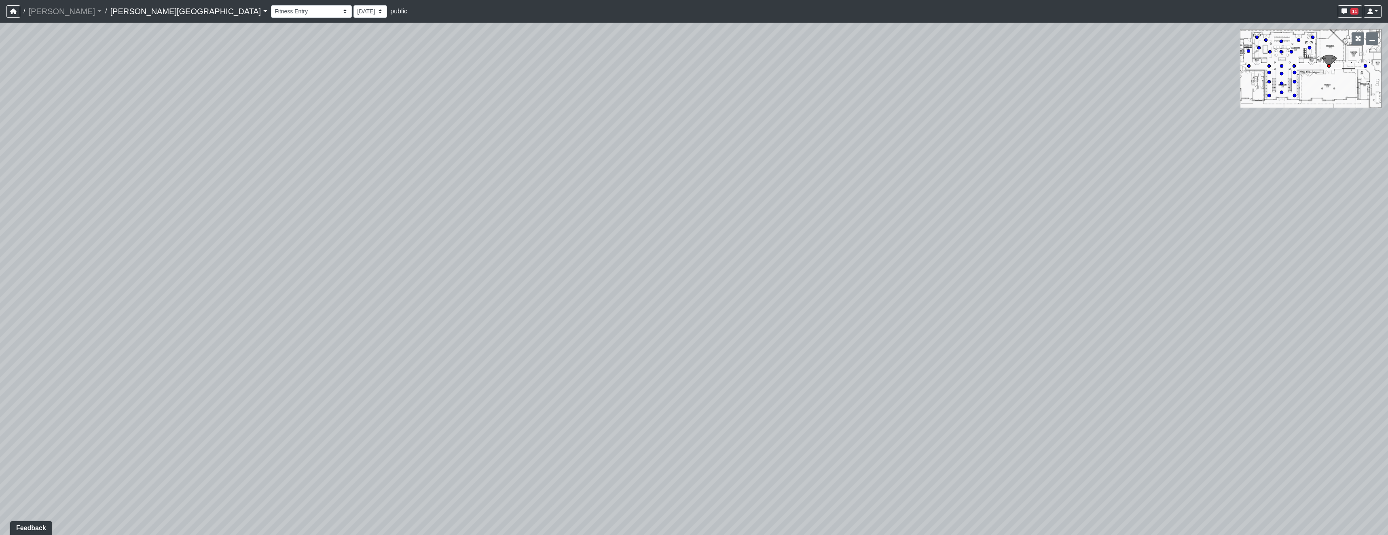
click at [1054, 247] on div "Loading... Pool Courtyard Entry 1 Loading... Window Seating 1 Loading... Foosba…" at bounding box center [694, 279] width 1388 height 512
drag, startPoint x: 980, startPoint y: 272, endPoint x: 1055, endPoint y: 281, distance: 76.1
click at [1055, 281] on div "Loading... Pool Courtyard Entry 1 Loading... Window Seating 1 Loading... Foosba…" at bounding box center [694, 279] width 1388 height 512
drag, startPoint x: 467, startPoint y: 283, endPoint x: 1017, endPoint y: 243, distance: 551.6
click at [1010, 243] on div "Loading... Pool Courtyard Entry 1 Loading... Window Seating 1 Loading... Foosba…" at bounding box center [694, 279] width 1388 height 512
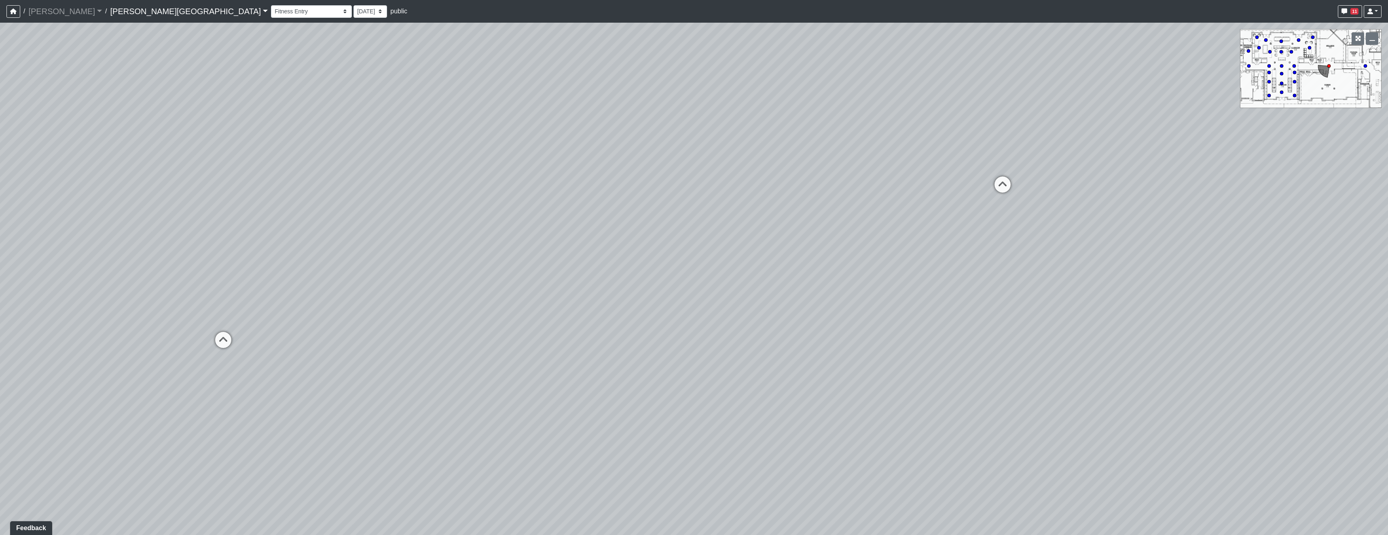
drag, startPoint x: 787, startPoint y: 263, endPoint x: 957, endPoint y: 381, distance: 206.7
click at [957, 382] on div "Loading... Pool Courtyard Entry 1 Loading... Window Seating 1 Loading... Foosba…" at bounding box center [694, 279] width 1388 height 512
drag, startPoint x: 417, startPoint y: 335, endPoint x: 686, endPoint y: 341, distance: 269.1
click at [708, 327] on div "Loading... Pool Courtyard Entry 1 Loading... Window Seating 1 Loading... Foosba…" at bounding box center [694, 279] width 1388 height 512
click at [606, 359] on icon at bounding box center [603, 368] width 24 height 24
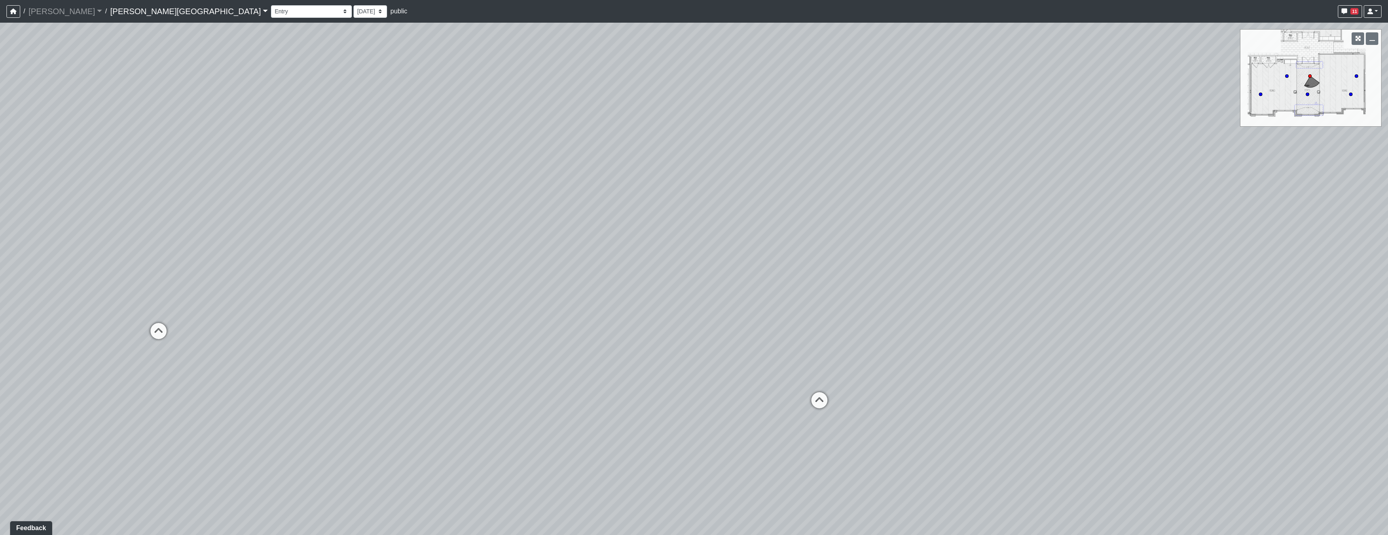
drag, startPoint x: 611, startPoint y: 356, endPoint x: 1154, endPoint y: 307, distance: 545.9
click at [1108, 307] on div "Loading... Pool Courtyard Entry 1 Loading... Window Seating 1 Loading... Foosba…" at bounding box center [694, 279] width 1388 height 512
drag, startPoint x: 803, startPoint y: 323, endPoint x: 926, endPoint y: 363, distance: 128.8
click at [926, 363] on div "Loading... Pool Courtyard Entry 1 Loading... Window Seating 1 Loading... Foosba…" at bounding box center [694, 279] width 1388 height 512
drag, startPoint x: 1057, startPoint y: 176, endPoint x: 546, endPoint y: 262, distance: 517.6
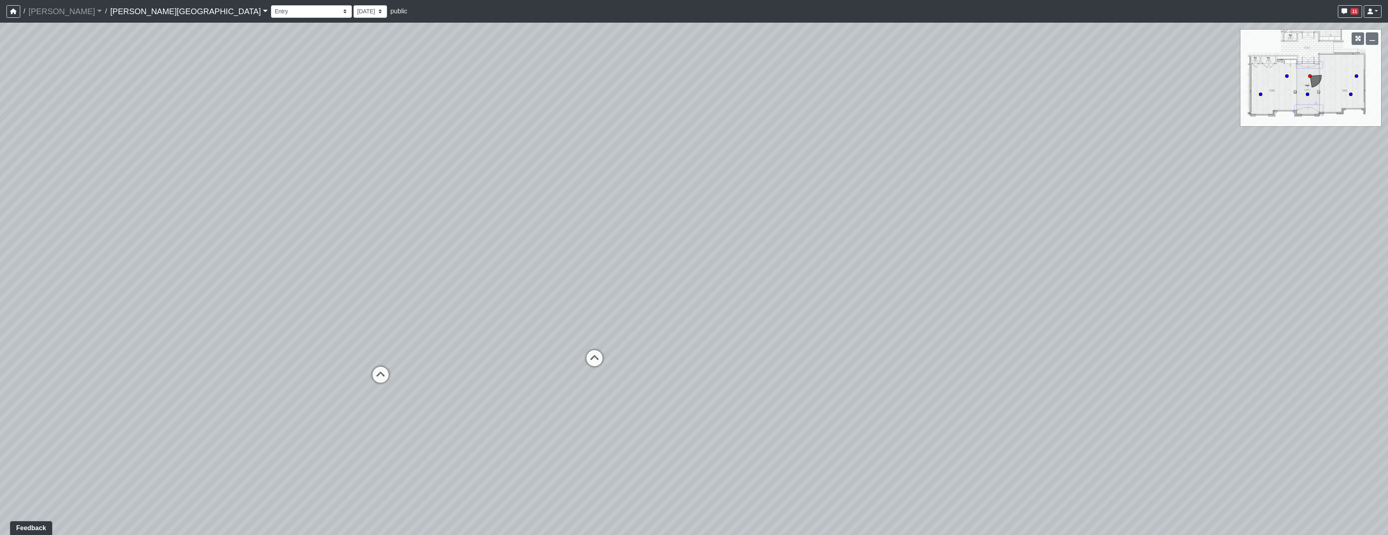
click at [614, 232] on div "Loading... Pool Courtyard Entry 1 Loading... Window Seating 1 Loading... Foosba…" at bounding box center [694, 279] width 1388 height 512
drag, startPoint x: 1162, startPoint y: 272, endPoint x: 625, endPoint y: 247, distance: 537.4
click at [805, 241] on div "Loading... Pool Courtyard Entry 1 Loading... Window Seating 1 Loading... Foosba…" at bounding box center [694, 279] width 1388 height 512
click at [862, 340] on div "Loading... Pool Courtyard Entry 1 Loading... Window Seating 1 Loading... Foosba…" at bounding box center [694, 279] width 1388 height 512
drag, startPoint x: 933, startPoint y: 325, endPoint x: 686, endPoint y: 311, distance: 247.2
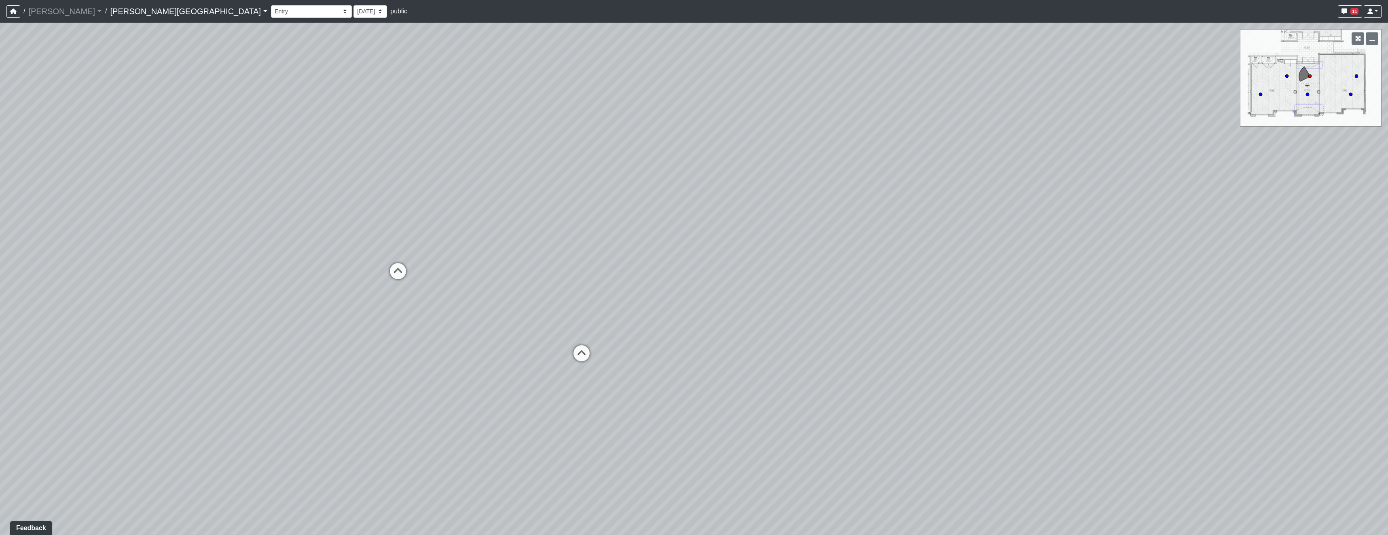
click at [764, 311] on div "Loading... Pool Courtyard Entry 1 Loading... Window Seating 1 Loading... Foosba…" at bounding box center [694, 279] width 1388 height 512
drag, startPoint x: 731, startPoint y: 313, endPoint x: 770, endPoint y: 315, distance: 38.9
click at [770, 315] on div "Loading... Pool Courtyard Entry 1 Loading... Window Seating 1 Loading... Foosba…" at bounding box center [694, 279] width 1388 height 512
click at [931, 270] on div "Loading... Pool Courtyard Entry 1 Loading... Window Seating 1 Loading... Foosba…" at bounding box center [694, 279] width 1388 height 512
drag, startPoint x: 813, startPoint y: 277, endPoint x: 570, endPoint y: 343, distance: 252.1
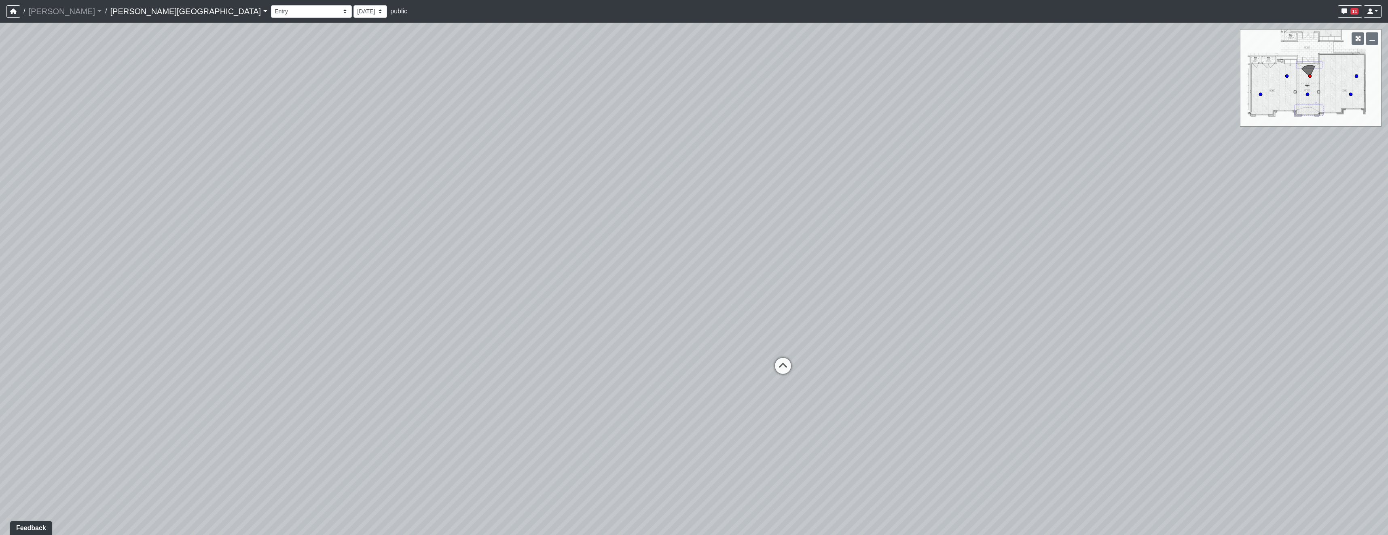
click at [570, 343] on div "Loading... Pool Courtyard Entry 1 Loading... Window Seating 1 Loading... Foosba…" at bounding box center [694, 279] width 1388 height 512
click at [780, 365] on icon at bounding box center [776, 369] width 24 height 24
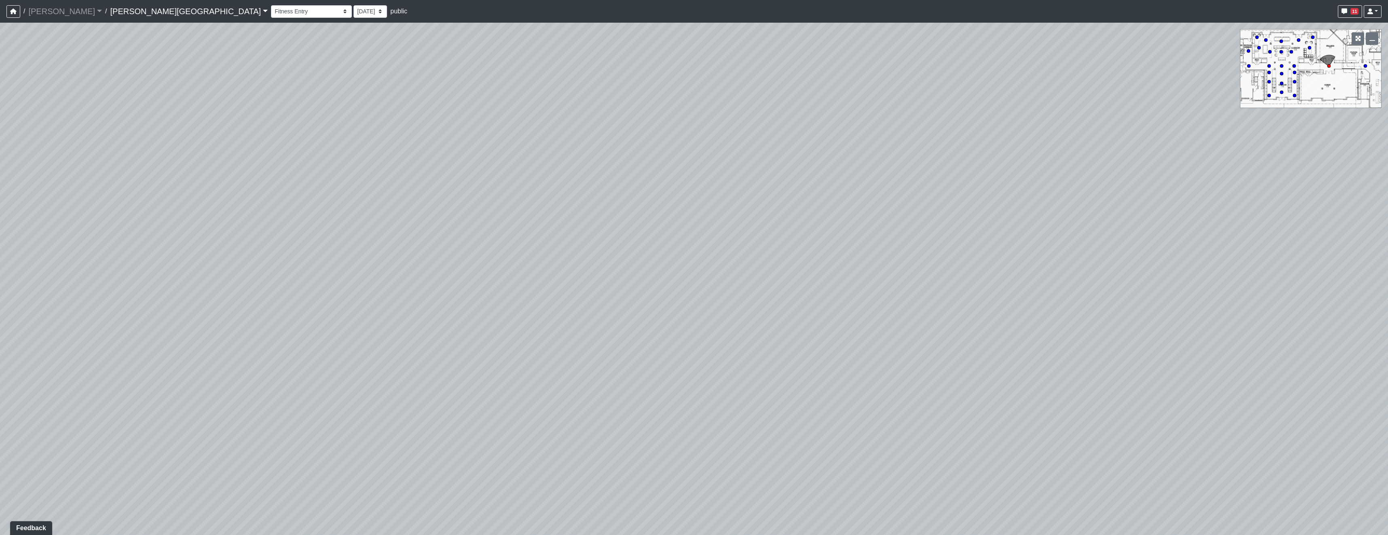
click at [963, 252] on div "Loading... Pool Courtyard Entry 1 Loading... Window Seating 1 Loading... Foosba…" at bounding box center [694, 279] width 1388 height 512
drag, startPoint x: 777, startPoint y: 385, endPoint x: 691, endPoint y: 441, distance: 102.4
click at [706, 429] on div "Loading... Pool Courtyard Entry 1 Loading... Window Seating 1 Loading... Foosba…" at bounding box center [694, 279] width 1388 height 512
drag, startPoint x: 774, startPoint y: 322, endPoint x: 951, endPoint y: 258, distance: 188.3
click at [950, 261] on div "Loading... Pool Courtyard Entry 1 Loading... Window Seating 1 Loading... Foosba…" at bounding box center [694, 279] width 1388 height 512
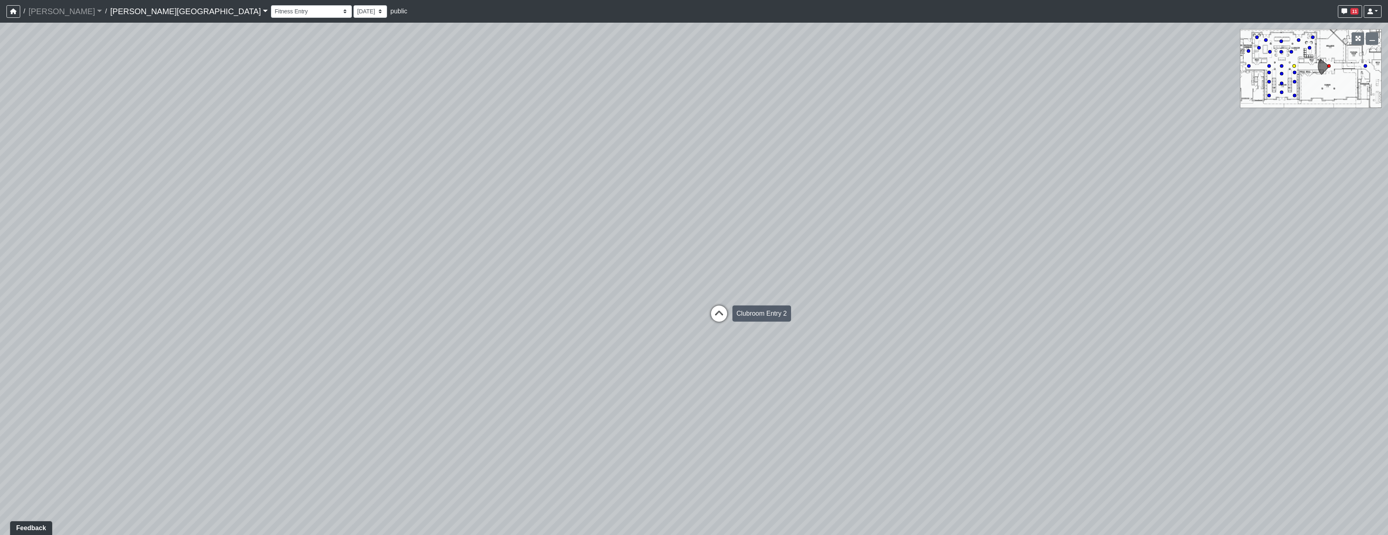
click at [720, 312] on icon at bounding box center [719, 317] width 24 height 24
drag, startPoint x: 411, startPoint y: 326, endPoint x: 917, endPoint y: 164, distance: 531.5
click at [900, 165] on div "Loading... Pool Courtyard Entry 1 Loading... Window Seating 1 Loading... Foosba…" at bounding box center [694, 279] width 1388 height 512
drag, startPoint x: 894, startPoint y: 203, endPoint x: 724, endPoint y: 332, distance: 212.9
click at [735, 335] on div "Loading... Pool Courtyard Entry 1 Loading... Window Seating 1 Loading... Foosba…" at bounding box center [694, 279] width 1388 height 512
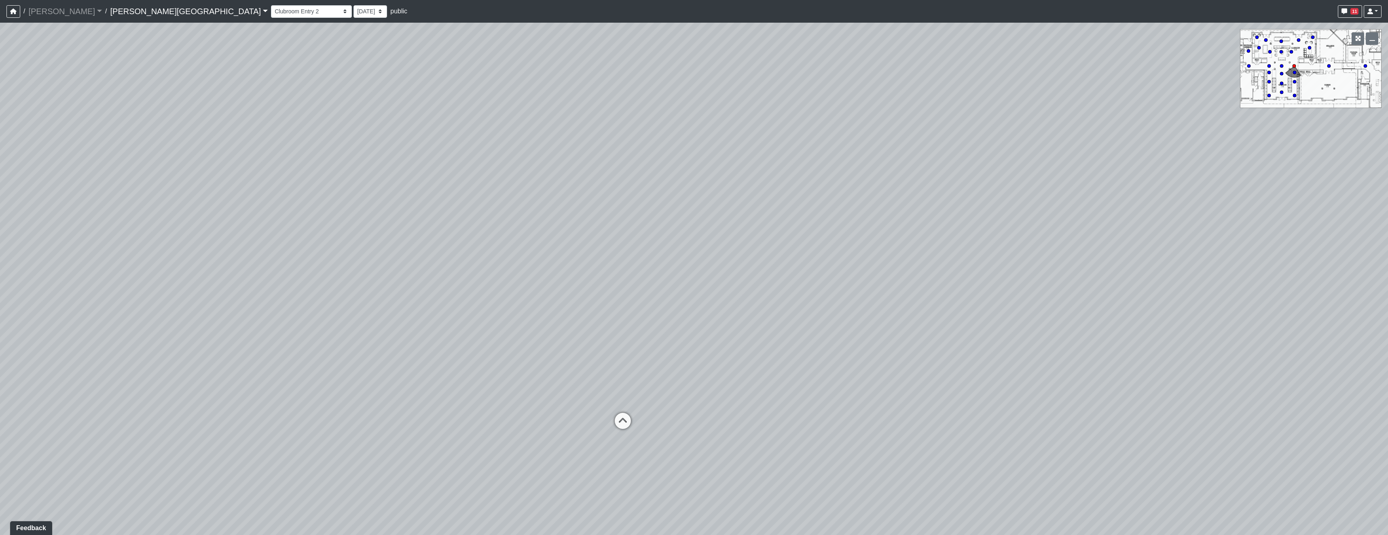
drag, startPoint x: 930, startPoint y: 332, endPoint x: 489, endPoint y: 333, distance: 441.3
click at [506, 332] on div "Loading... Pool Courtyard Entry 1 Loading... Window Seating 1 Loading... Foosba…" at bounding box center [694, 279] width 1388 height 512
drag, startPoint x: 628, startPoint y: 355, endPoint x: 977, endPoint y: 349, distance: 349.1
click at [977, 349] on div "Loading... Pool Courtyard Entry 1 Loading... Window Seating 1 Loading... Foosba…" at bounding box center [694, 279] width 1388 height 512
click at [502, 438] on icon at bounding box center [506, 446] width 24 height 24
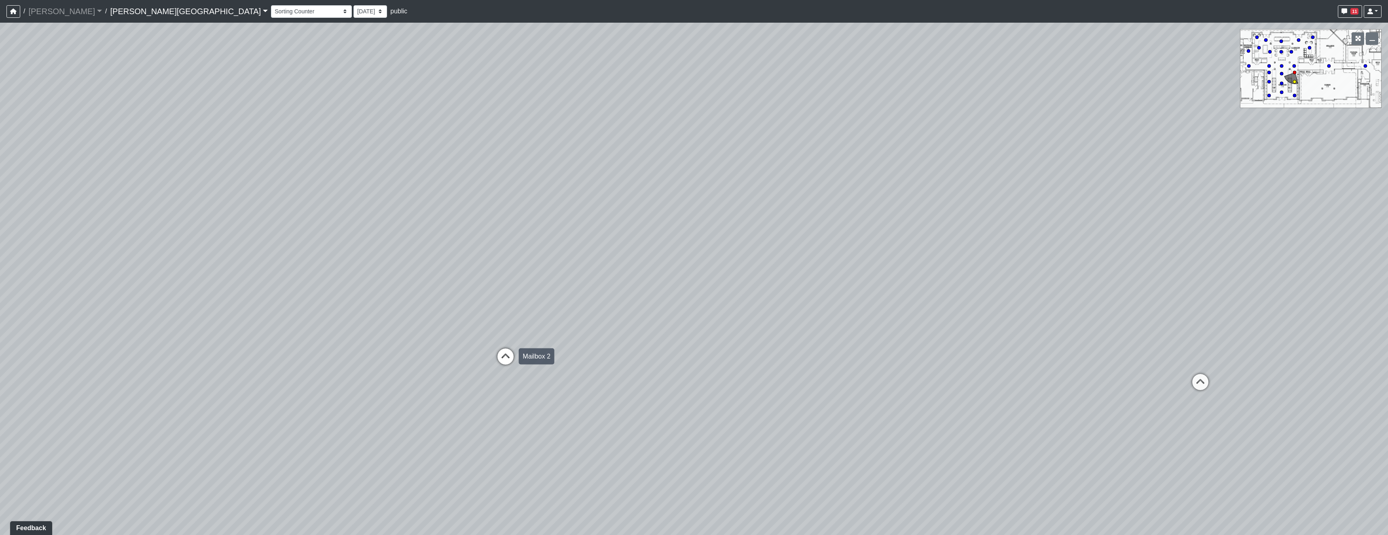
click at [500, 358] on icon at bounding box center [506, 360] width 24 height 24
click at [492, 303] on icon at bounding box center [496, 302] width 24 height 24
drag, startPoint x: 526, startPoint y: 186, endPoint x: 371, endPoint y: 196, distance: 155.2
click at [405, 191] on div "Loading... Pool Courtyard Entry 1 Loading... Window Seating 1 Loading... Foosba…" at bounding box center [694, 279] width 1388 height 512
drag, startPoint x: 741, startPoint y: 229, endPoint x: 559, endPoint y: 237, distance: 183.0
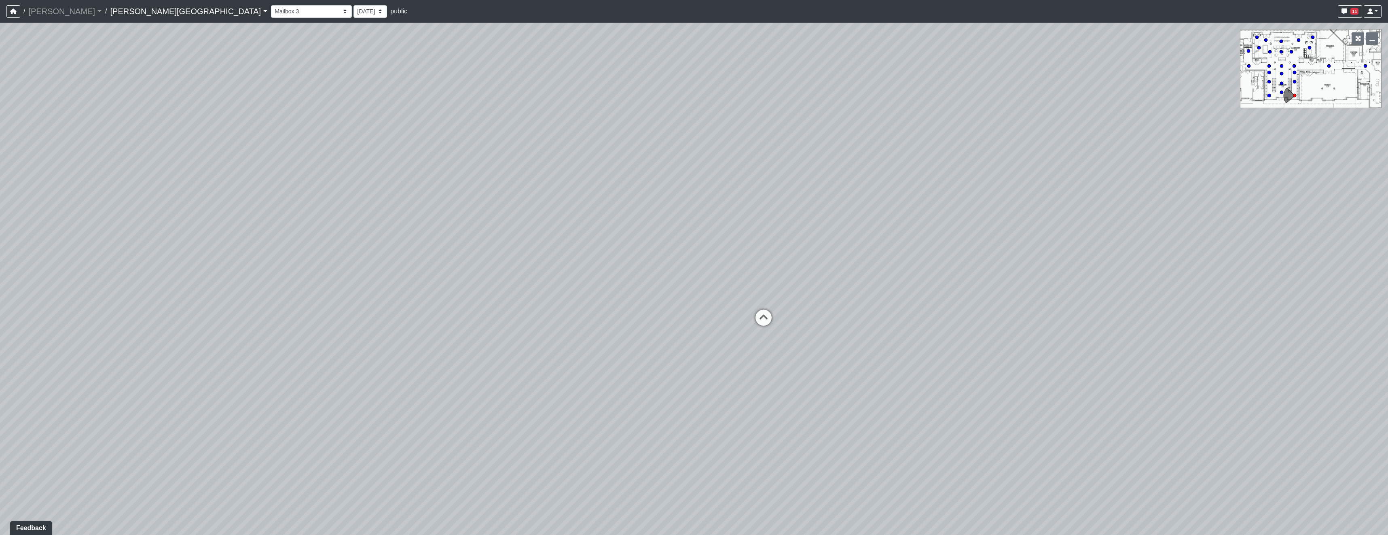
click at [559, 237] on div "Loading... Pool Courtyard Entry 1 Loading... Window Seating 1 Loading... Foosba…" at bounding box center [694, 279] width 1388 height 512
click at [770, 320] on icon at bounding box center [764, 321] width 24 height 24
drag, startPoint x: 945, startPoint y: 287, endPoint x: 204, endPoint y: 323, distance: 741.5
click at [525, 298] on div "Loading... Pool Courtyard Entry 1 Loading... Window Seating 1 Loading... Foosba…" at bounding box center [694, 279] width 1388 height 512
drag, startPoint x: 665, startPoint y: 303, endPoint x: 939, endPoint y: 283, distance: 275.0
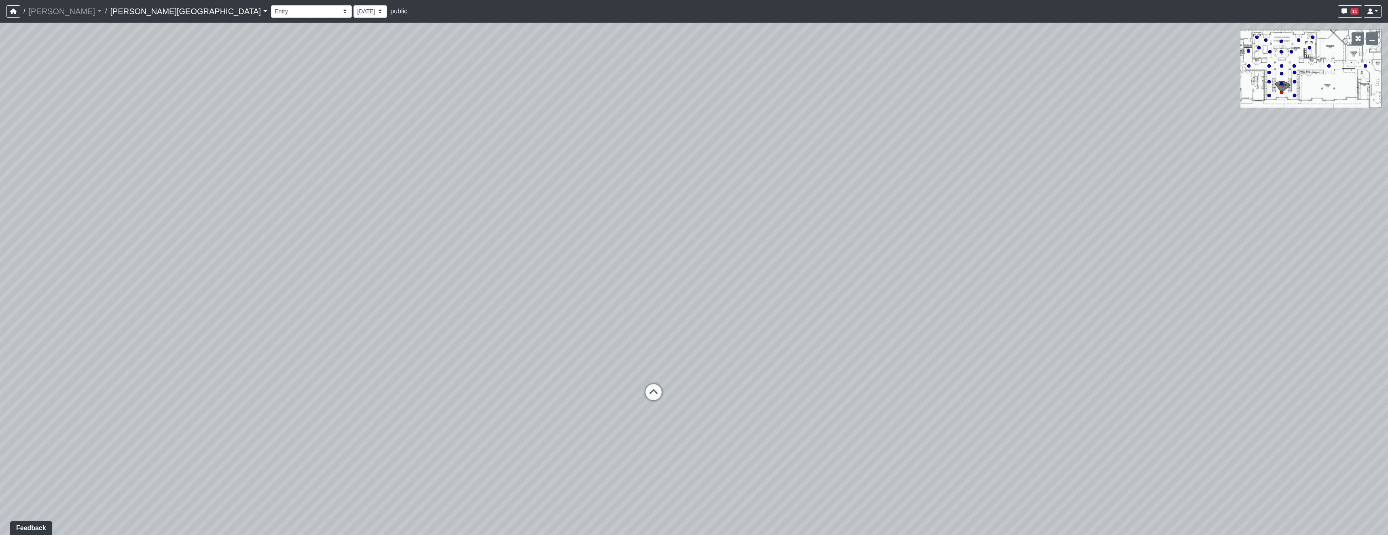
click at [939, 283] on div "Loading... Pool Courtyard Entry 1 Loading... Window Seating 1 Loading... Foosba…" at bounding box center [694, 279] width 1388 height 512
click at [663, 393] on icon at bounding box center [659, 396] width 24 height 24
drag, startPoint x: 639, startPoint y: 315, endPoint x: 760, endPoint y: 342, distance: 124.3
click at [760, 342] on div "Loading... Pool Courtyard Entry 1 Loading... Window Seating 1 Loading... Foosba…" at bounding box center [694, 279] width 1388 height 512
click at [730, 417] on icon at bounding box center [726, 415] width 24 height 24
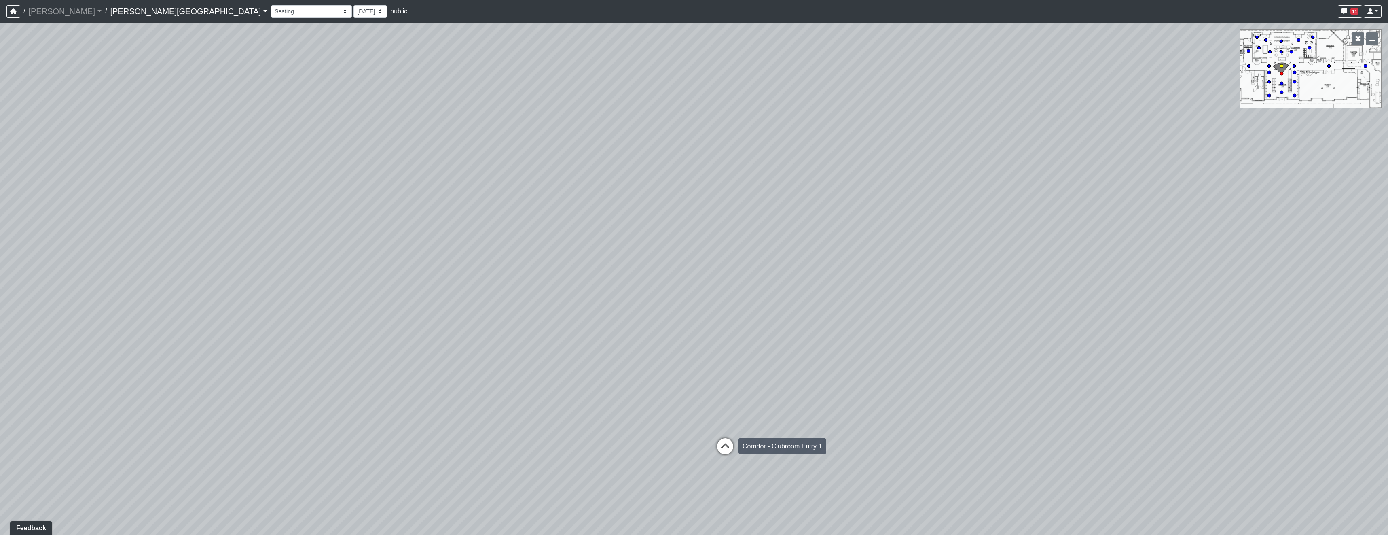
click at [733, 454] on icon at bounding box center [725, 450] width 24 height 24
drag, startPoint x: 522, startPoint y: 376, endPoint x: 642, endPoint y: 374, distance: 120.6
click at [614, 374] on div "Loading... Pool Courtyard Entry 1 Loading... Window Seating 1 Loading... Foosba…" at bounding box center [694, 279] width 1388 height 512
drag, startPoint x: 646, startPoint y: 364, endPoint x: 788, endPoint y: 357, distance: 142.6
click at [788, 357] on div "Loading... Pool Courtyard Entry 1 Loading... Window Seating 1 Loading... Foosba…" at bounding box center [694, 279] width 1388 height 512
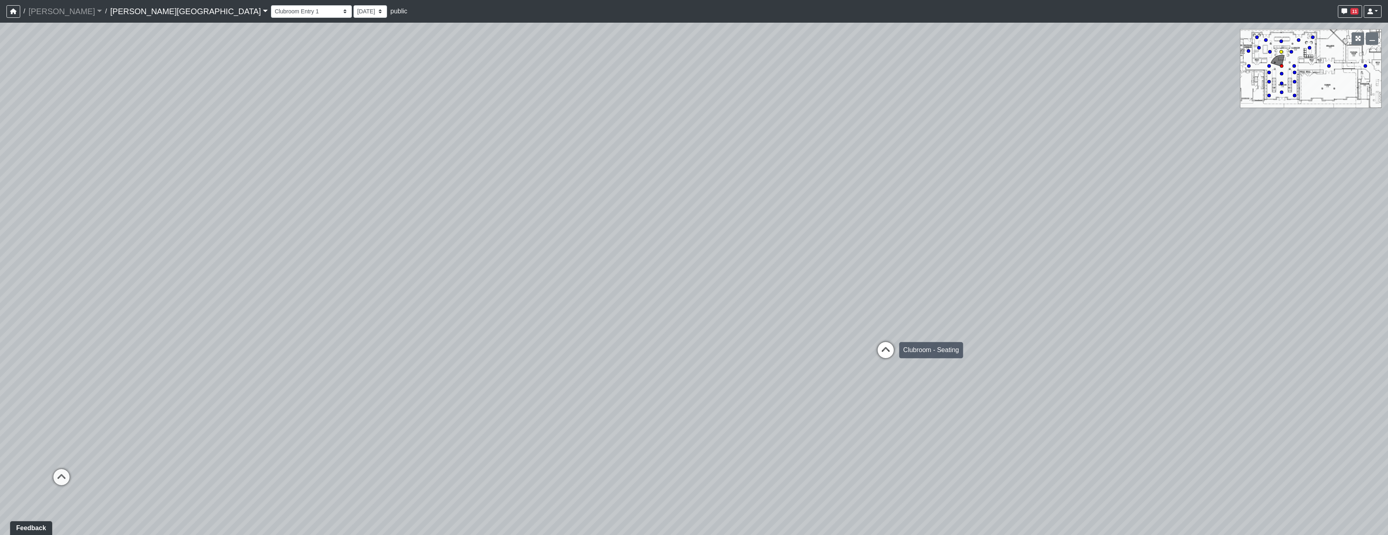
click at [881, 352] on icon at bounding box center [886, 354] width 24 height 24
drag, startPoint x: 441, startPoint y: 329, endPoint x: 883, endPoint y: 299, distance: 443.5
click at [801, 303] on div "Loading... Pool Courtyard Entry 1 Loading... Window Seating 1 Loading... Foosba…" at bounding box center [694, 279] width 1388 height 512
drag, startPoint x: 834, startPoint y: 332, endPoint x: 685, endPoint y: 418, distance: 172.0
click at [666, 424] on div "Loading... Pool Courtyard Entry 1 Loading... Window Seating 1 Loading... Foosba…" at bounding box center [694, 279] width 1388 height 512
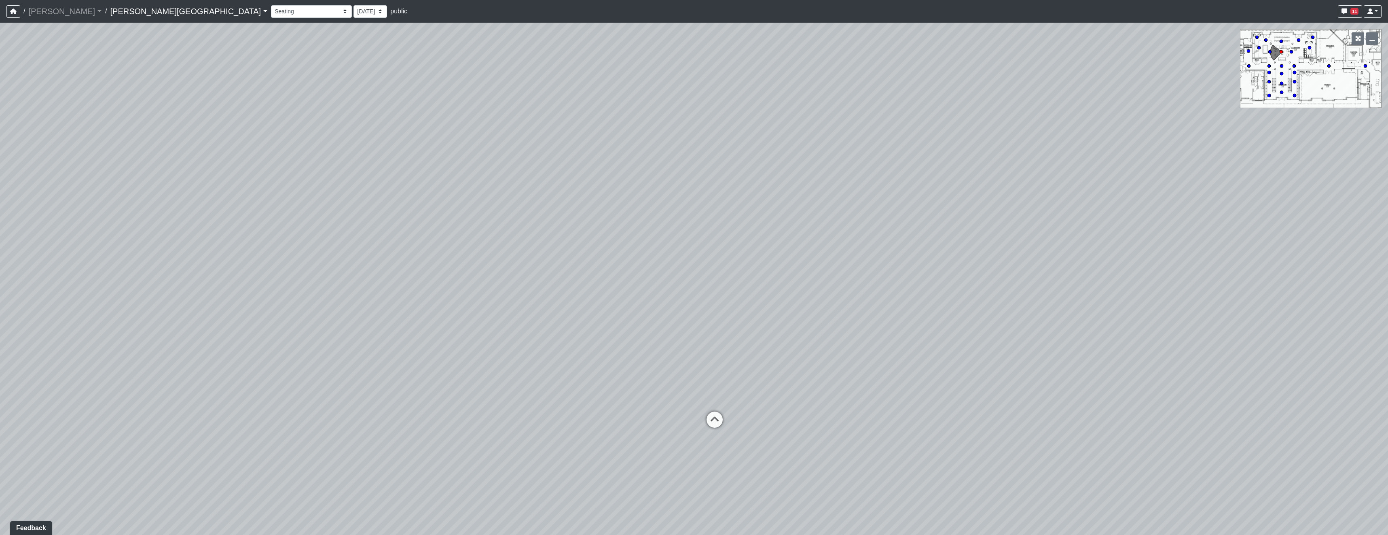
drag, startPoint x: 880, startPoint y: 268, endPoint x: 629, endPoint y: 235, distance: 253.0
click at [633, 233] on div "Loading... Pool Courtyard Entry 1 Loading... Window Seating 1 Loading... Foosba…" at bounding box center [694, 279] width 1388 height 512
drag, startPoint x: 858, startPoint y: 260, endPoint x: 1062, endPoint y: 255, distance: 204.7
click at [1062, 255] on div "Loading... Pool Courtyard Entry 1 Loading... Window Seating 1 Loading... Foosba…" at bounding box center [694, 279] width 1388 height 512
click at [661, 392] on icon at bounding box center [660, 392] width 24 height 24
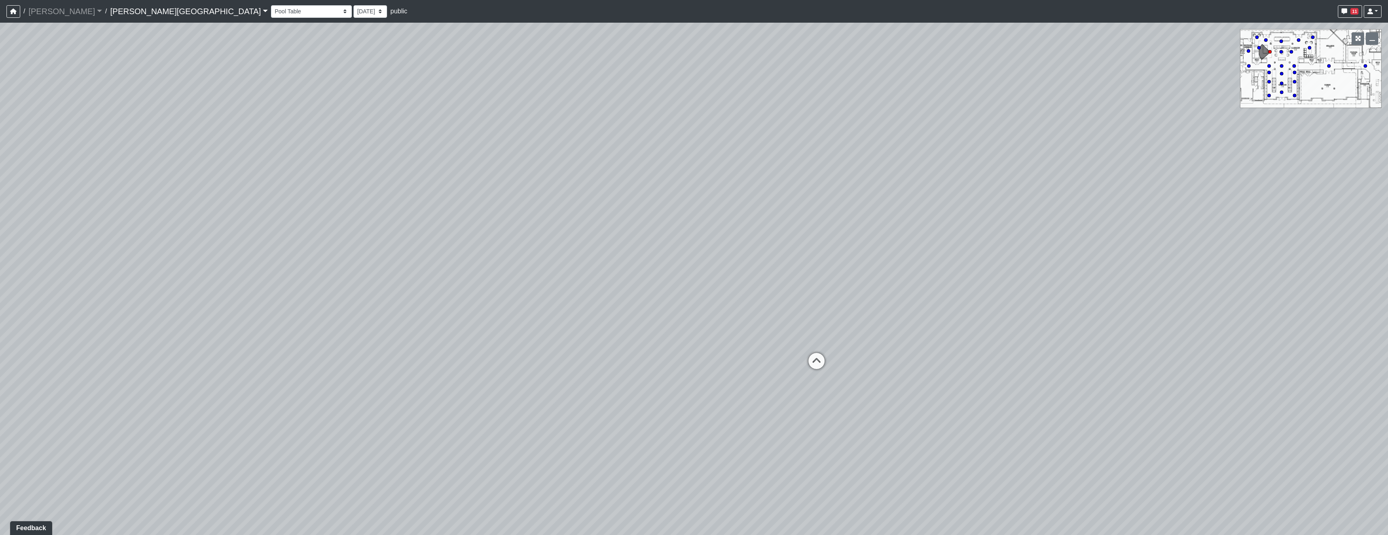
drag, startPoint x: 1184, startPoint y: 343, endPoint x: 1360, endPoint y: 286, distance: 185.1
click at [1388, 286] on html "/ [PERSON_NAME] Loading... / [PERSON_NAME][GEOGRAPHIC_DATA] [PERSON_NAME][GEOGR…" at bounding box center [694, 267] width 1388 height 535
drag, startPoint x: 861, startPoint y: 324, endPoint x: 562, endPoint y: 320, distance: 299.0
click at [602, 320] on div "Loading... Pool Courtyard Entry 1 Loading... Window Seating 1 Loading... Foosba…" at bounding box center [694, 279] width 1388 height 512
drag, startPoint x: 1080, startPoint y: 326, endPoint x: 782, endPoint y: 372, distance: 302.4
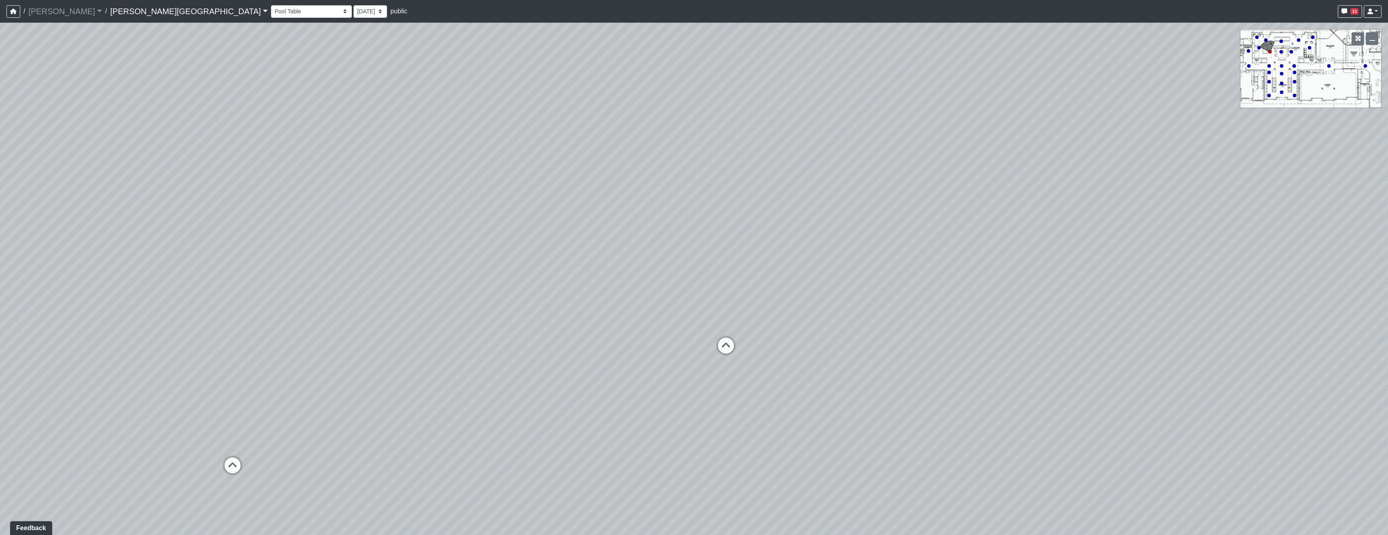
click at [782, 372] on div "Loading... Pool Courtyard Entry 1 Loading... Window Seating 1 Loading... Foosba…" at bounding box center [694, 279] width 1388 height 512
drag, startPoint x: 614, startPoint y: 366, endPoint x: 600, endPoint y: 365, distance: 14.2
click at [600, 366] on div "Loading... Pool Courtyard Entry 1 Loading... Window Seating 1 Loading... Foosba…" at bounding box center [694, 279] width 1388 height 512
drag, startPoint x: 799, startPoint y: 354, endPoint x: 592, endPoint y: 336, distance: 207.5
click at [614, 342] on div "Loading... Pool Courtyard Entry 1 Loading... Window Seating 1 Loading... Foosba…" at bounding box center [694, 279] width 1388 height 512
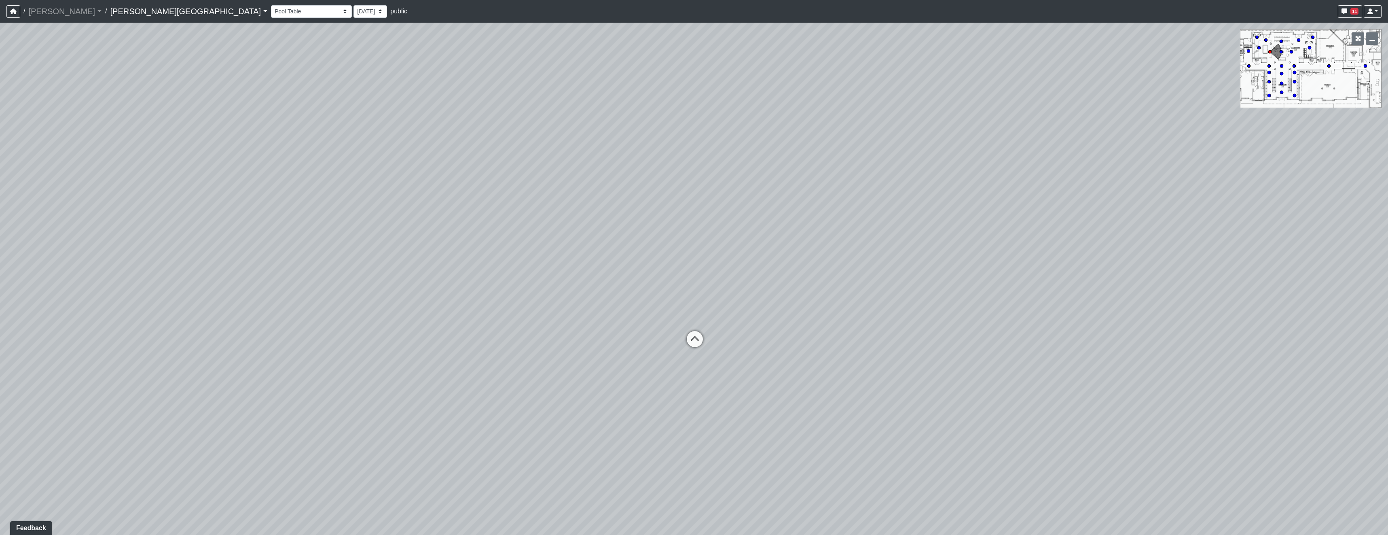
drag, startPoint x: 871, startPoint y: 340, endPoint x: 598, endPoint y: 351, distance: 272.5
click at [559, 356] on div "Loading... Pool Courtyard Entry 1 Loading... Window Seating 1 Loading... Foosba…" at bounding box center [694, 279] width 1388 height 512
click at [693, 338] on icon at bounding box center [693, 343] width 24 height 24
drag, startPoint x: 901, startPoint y: 272, endPoint x: 910, endPoint y: 293, distance: 22.3
click at [910, 293] on div "Loading... Pool Courtyard Entry 1 Loading... Window Seating 1 Loading... Foosba…" at bounding box center [694, 279] width 1388 height 512
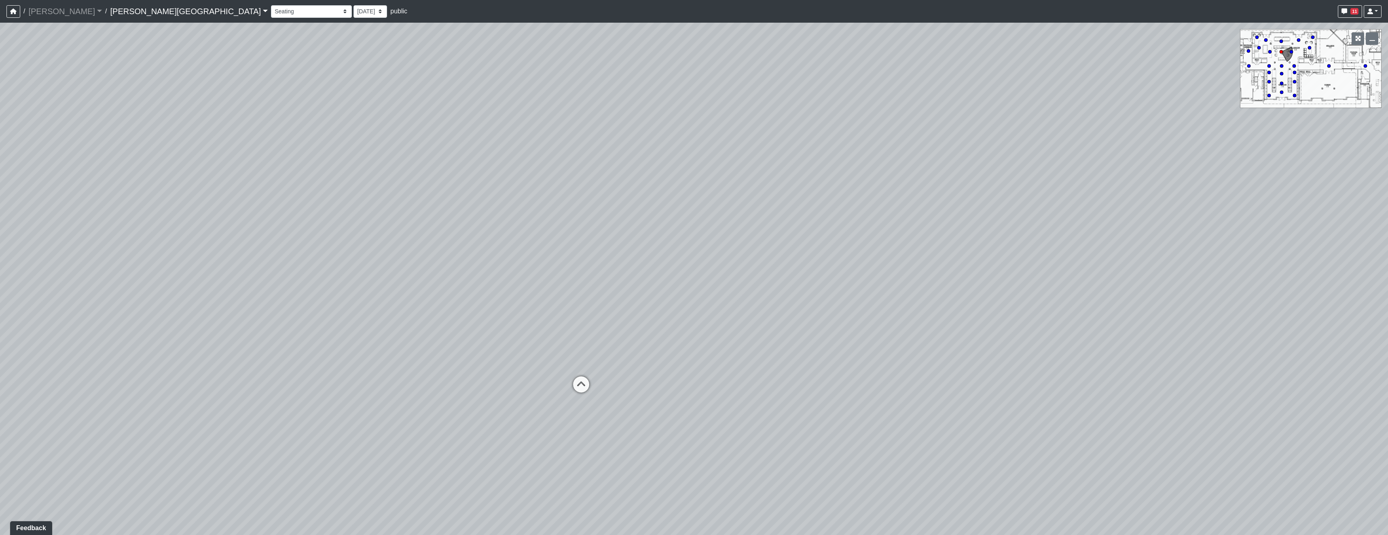
drag, startPoint x: 1055, startPoint y: 294, endPoint x: 1389, endPoint y: 243, distance: 338.8
click at [1388, 243] on html "/ [PERSON_NAME] Loading... / [PERSON_NAME][GEOGRAPHIC_DATA] [PERSON_NAME][GEOGR…" at bounding box center [694, 267] width 1388 height 535
drag, startPoint x: 1108, startPoint y: 309, endPoint x: 1313, endPoint y: 299, distance: 205.8
click at [1324, 305] on div "Loading... Pool Courtyard Entry 1 Loading... Window Seating 1 Loading... Foosba…" at bounding box center [694, 279] width 1388 height 512
drag, startPoint x: 807, startPoint y: 316, endPoint x: 842, endPoint y: 386, distance: 78.2
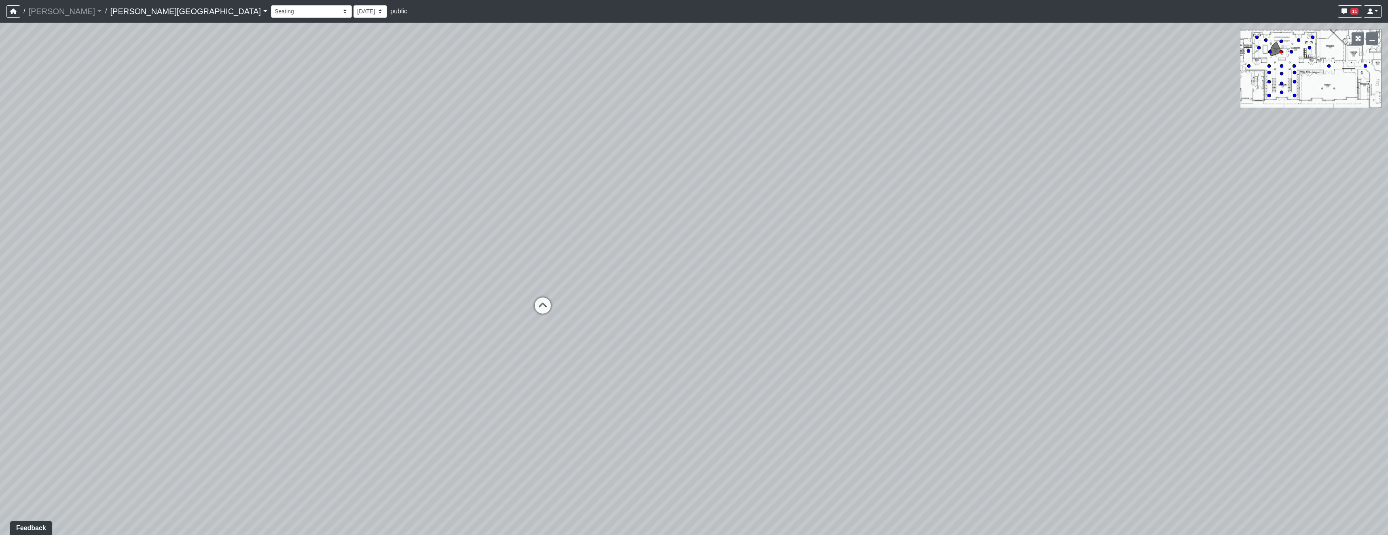
click at [843, 386] on div "Loading... Pool Courtyard Entry 1 Loading... Window Seating 1 Loading... Foosba…" at bounding box center [694, 279] width 1388 height 512
click at [563, 354] on icon at bounding box center [560, 362] width 24 height 24
drag, startPoint x: 1054, startPoint y: 333, endPoint x: 542, endPoint y: 315, distance: 512.4
click at [565, 315] on div "Loading... Pool Courtyard Entry 1 Loading... Window Seating 1 Loading... Foosba…" at bounding box center [694, 279] width 1388 height 512
drag, startPoint x: 653, startPoint y: 319, endPoint x: 628, endPoint y: 318, distance: 25.1
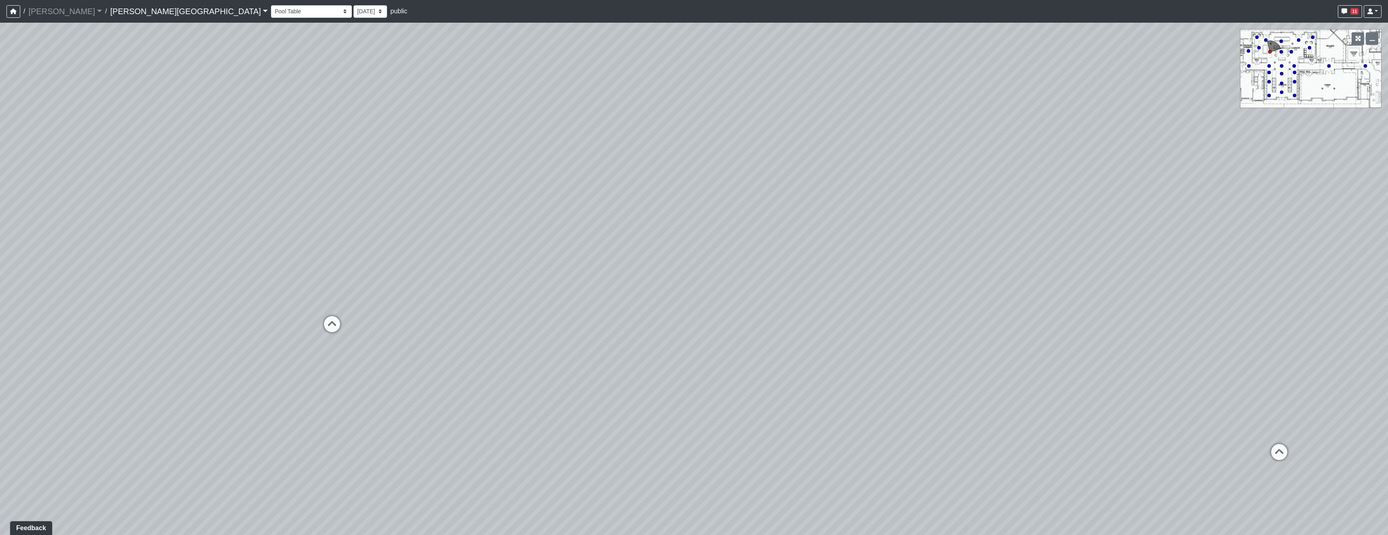
click at [628, 318] on div "Loading... Pool Courtyard Entry 1 Loading... Window Seating 1 Loading... Foosba…" at bounding box center [694, 279] width 1388 height 512
drag, startPoint x: 1025, startPoint y: 337, endPoint x: 688, endPoint y: 292, distance: 339.9
click at [715, 289] on div "Loading... Pool Courtyard Entry 1 Loading... Window Seating 1 Loading... Foosba…" at bounding box center [694, 279] width 1388 height 512
drag, startPoint x: 921, startPoint y: 307, endPoint x: 526, endPoint y: 368, distance: 400.3
click at [495, 370] on div "Loading... Pool Courtyard Entry 1 Loading... Window Seating 1 Loading... Foosba…" at bounding box center [694, 279] width 1388 height 512
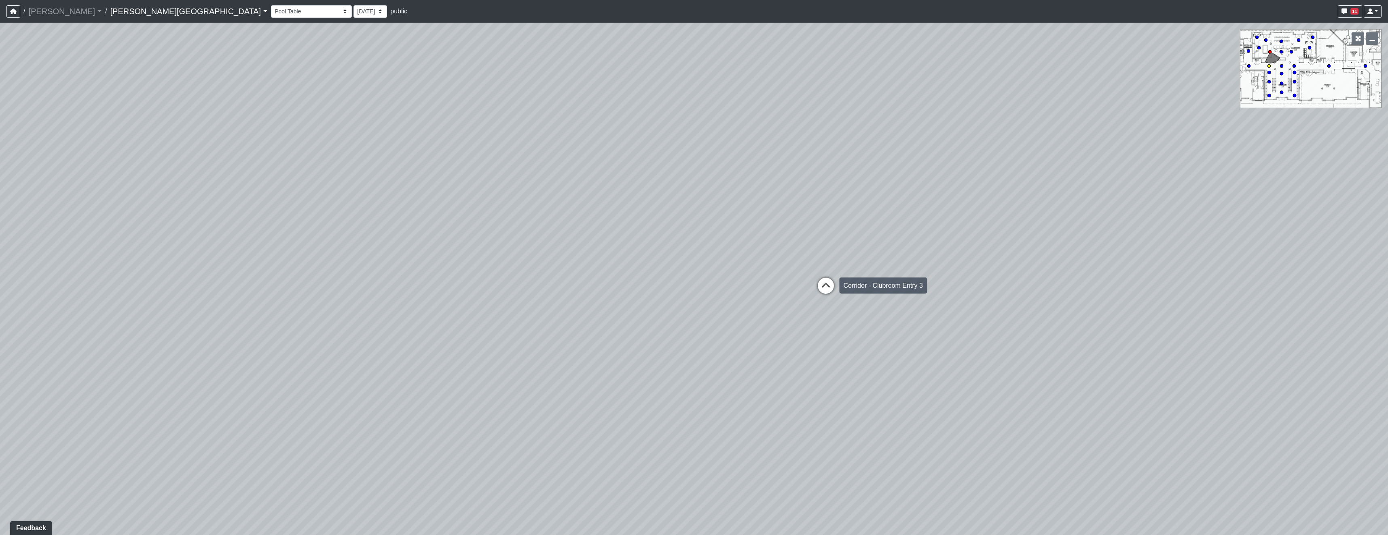
click at [830, 288] on icon at bounding box center [826, 289] width 24 height 24
drag, startPoint x: 912, startPoint y: 204, endPoint x: 601, endPoint y: 203, distance: 311.1
click at [731, 202] on div "Loading... Pool Courtyard Entry 1 Loading... Window Seating 1 Loading... Foosba…" at bounding box center [694, 279] width 1388 height 512
drag, startPoint x: 882, startPoint y: 236, endPoint x: 705, endPoint y: 231, distance: 177.3
click at [764, 234] on div "Loading... Pool Courtyard Entry 1 Loading... Window Seating 1 Loading... Foosba…" at bounding box center [694, 279] width 1388 height 512
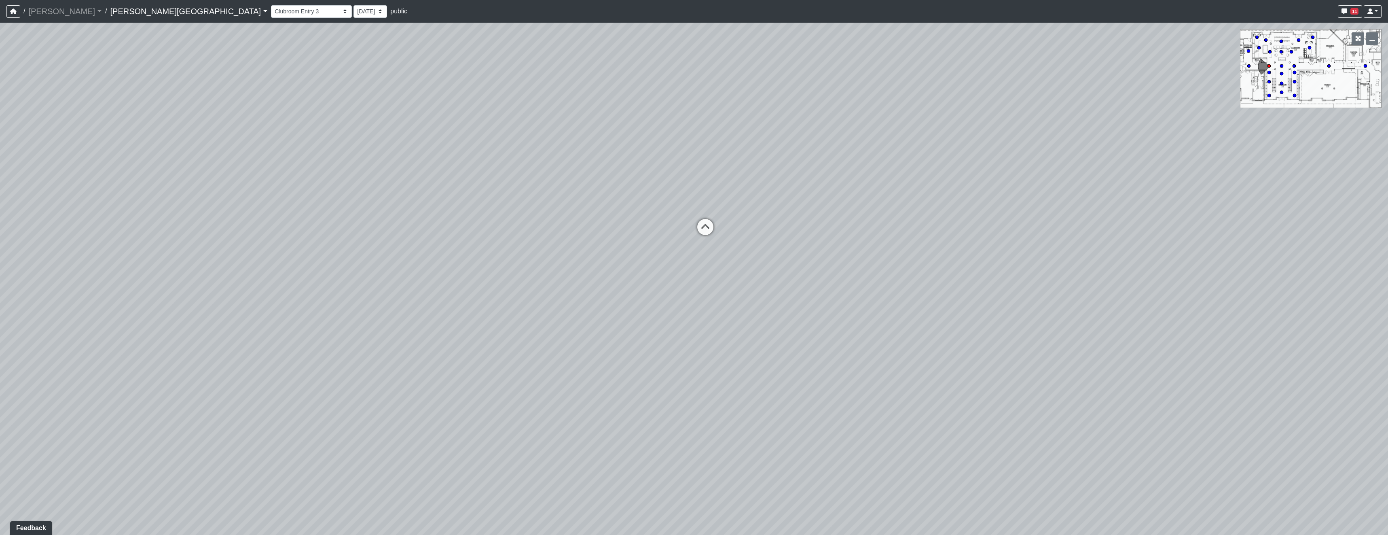
drag, startPoint x: 955, startPoint y: 225, endPoint x: 686, endPoint y: 221, distance: 269.0
click at [919, 228] on div "Loading... Pool Courtyard Entry 1 Loading... Window Seating 1 Loading... Foosba…" at bounding box center [694, 279] width 1388 height 512
click at [676, 234] on icon at bounding box center [671, 235] width 24 height 24
drag, startPoint x: 1025, startPoint y: 229, endPoint x: 590, endPoint y: 211, distance: 435.2
click at [755, 216] on div "Loading... Pool Courtyard Entry 1 Loading... Window Seating 1 Loading... Foosba…" at bounding box center [694, 279] width 1388 height 512
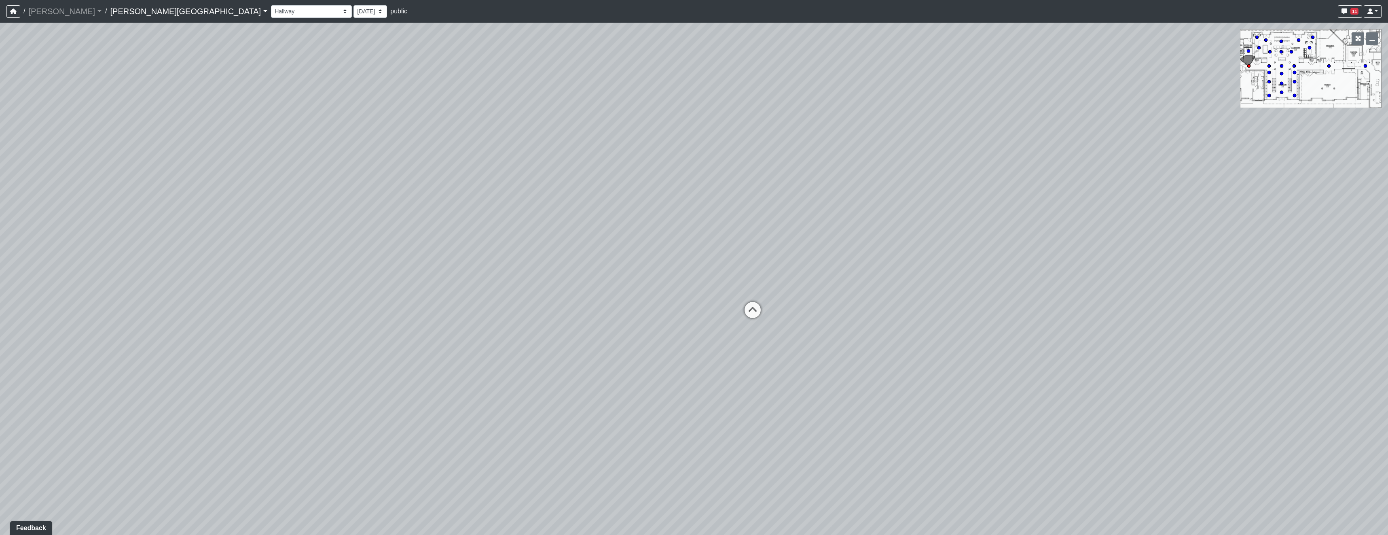
drag, startPoint x: 969, startPoint y: 280, endPoint x: 855, endPoint y: 364, distance: 142.3
click at [855, 364] on div "Loading... Pool Courtyard Entry 1 Loading... Window Seating 1 Loading... Foosba…" at bounding box center [694, 279] width 1388 height 512
click at [762, 303] on icon at bounding box center [753, 314] width 24 height 24
drag, startPoint x: 619, startPoint y: 369, endPoint x: 968, endPoint y: 207, distance: 384.4
click at [887, 235] on div "Loading... Pool Courtyard Entry 1 Loading... Window Seating 1 Loading... Foosba…" at bounding box center [694, 279] width 1388 height 512
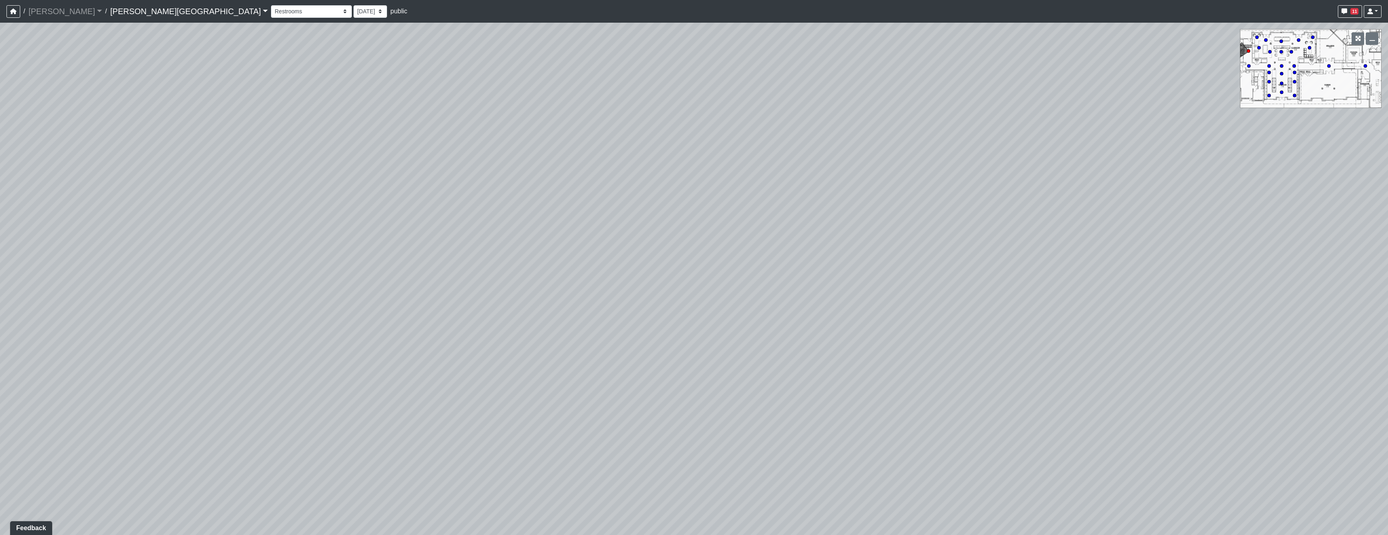
drag, startPoint x: 897, startPoint y: 233, endPoint x: 773, endPoint y: 469, distance: 266.2
click at [774, 469] on div "Loading... Pool Courtyard Entry 1 Loading... Window Seating 1 Loading... Foosba…" at bounding box center [694, 279] width 1388 height 512
drag, startPoint x: 618, startPoint y: 299, endPoint x: 770, endPoint y: 452, distance: 215.4
click at [770, 452] on div "Loading... Pool Courtyard Entry 1 Loading... Window Seating 1 Loading... Foosba…" at bounding box center [694, 279] width 1388 height 512
drag, startPoint x: 502, startPoint y: 311, endPoint x: 981, endPoint y: 337, distance: 480.0
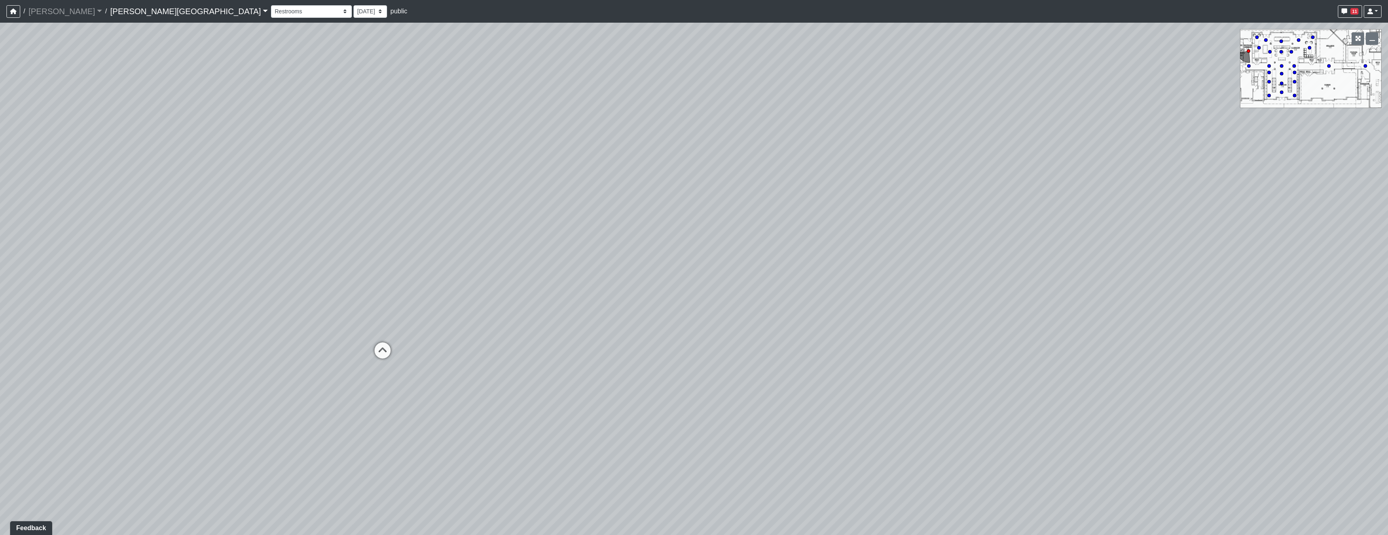
click at [1138, 353] on div "Loading... Pool Courtyard Entry 1 Loading... Window Seating 1 Loading... Foosba…" at bounding box center [694, 279] width 1388 height 512
click at [419, 347] on icon at bounding box center [411, 349] width 24 height 24
drag, startPoint x: 786, startPoint y: 275, endPoint x: 572, endPoint y: 244, distance: 216.2
click at [605, 247] on div "Loading... Pool Courtyard Entry 1 Loading... Window Seating 1 Loading... Foosba…" at bounding box center [694, 279] width 1388 height 512
drag, startPoint x: 571, startPoint y: 246, endPoint x: 253, endPoint y: 288, distance: 321.2
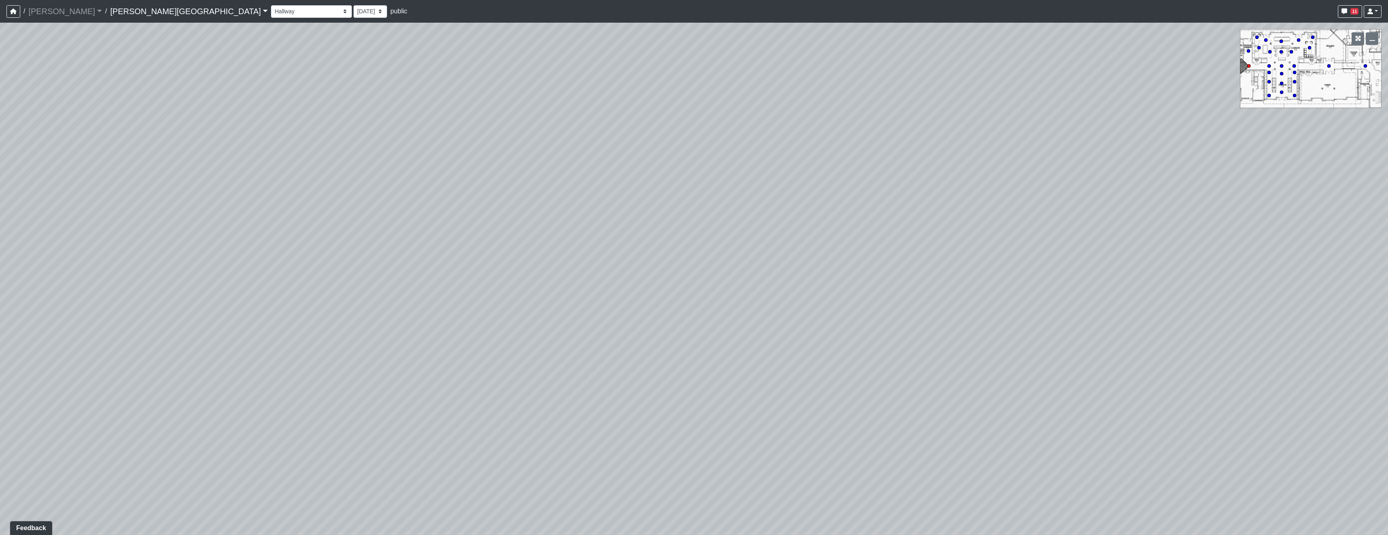
click at [340, 305] on div "Loading... Pool Courtyard Entry 1 Loading... Window Seating 1 Loading... Foosba…" at bounding box center [694, 279] width 1388 height 512
drag, startPoint x: 919, startPoint y: 297, endPoint x: 293, endPoint y: 235, distance: 629.2
click at [509, 244] on div "Loading... Pool Courtyard Entry 1 Loading... Window Seating 1 Loading... Foosba…" at bounding box center [694, 279] width 1388 height 512
drag, startPoint x: 869, startPoint y: 251, endPoint x: 342, endPoint y: 353, distance: 536.8
click at [340, 353] on div "Loading... Pool Courtyard Entry 1 Loading... Window Seating 1 Loading... Foosba…" at bounding box center [694, 279] width 1388 height 512
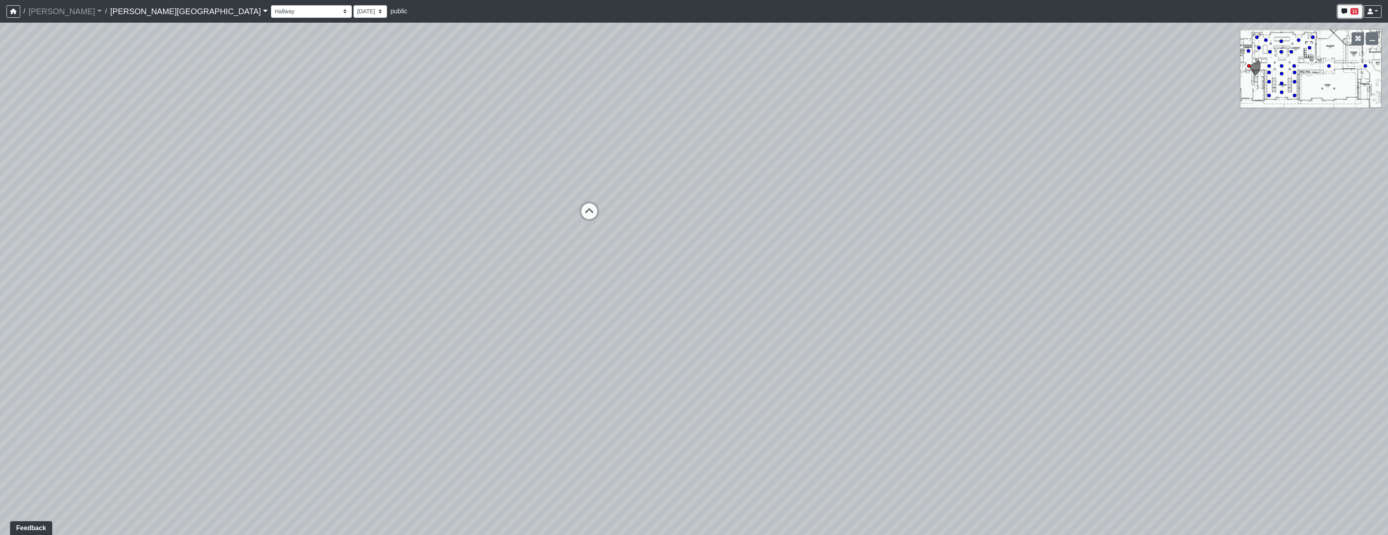
click at [1353, 11] on span "11" at bounding box center [1355, 11] width 8 height 6
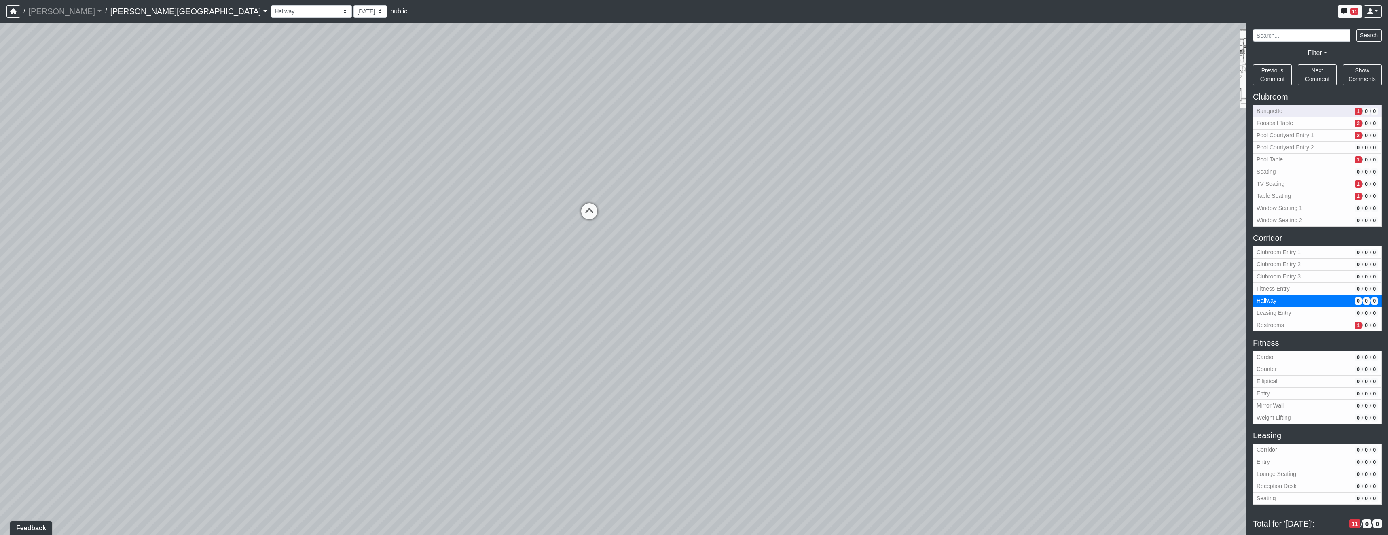
click at [1324, 107] on span "Banquette" at bounding box center [1304, 111] width 95 height 8
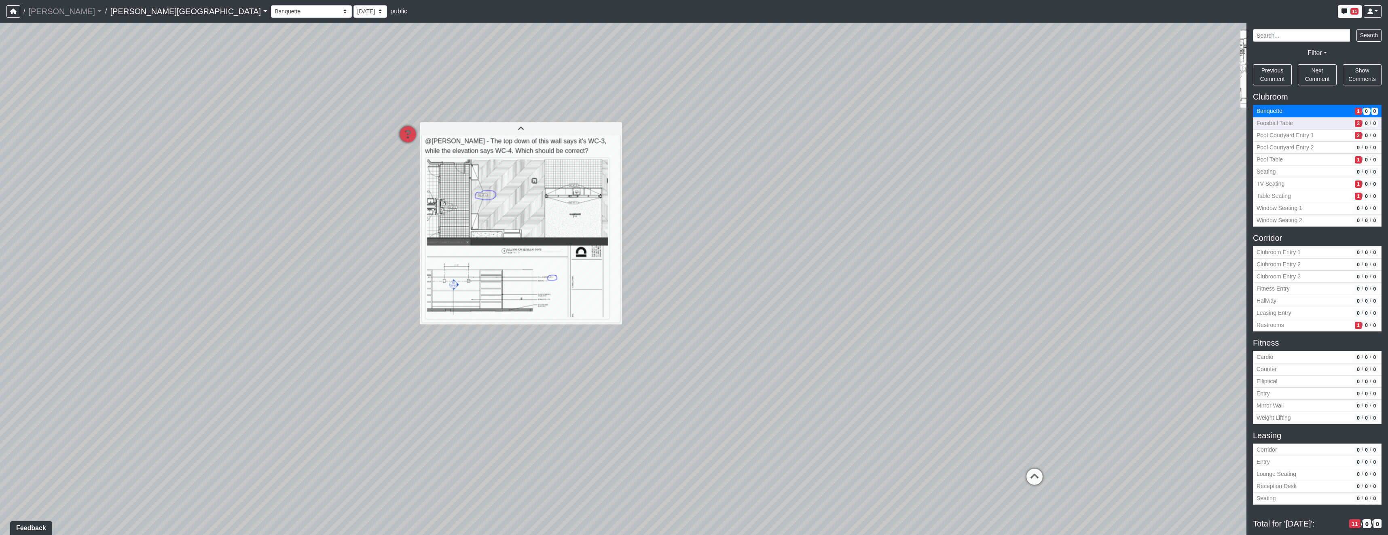
click at [1324, 126] on span "Foosball Table" at bounding box center [1304, 123] width 95 height 8
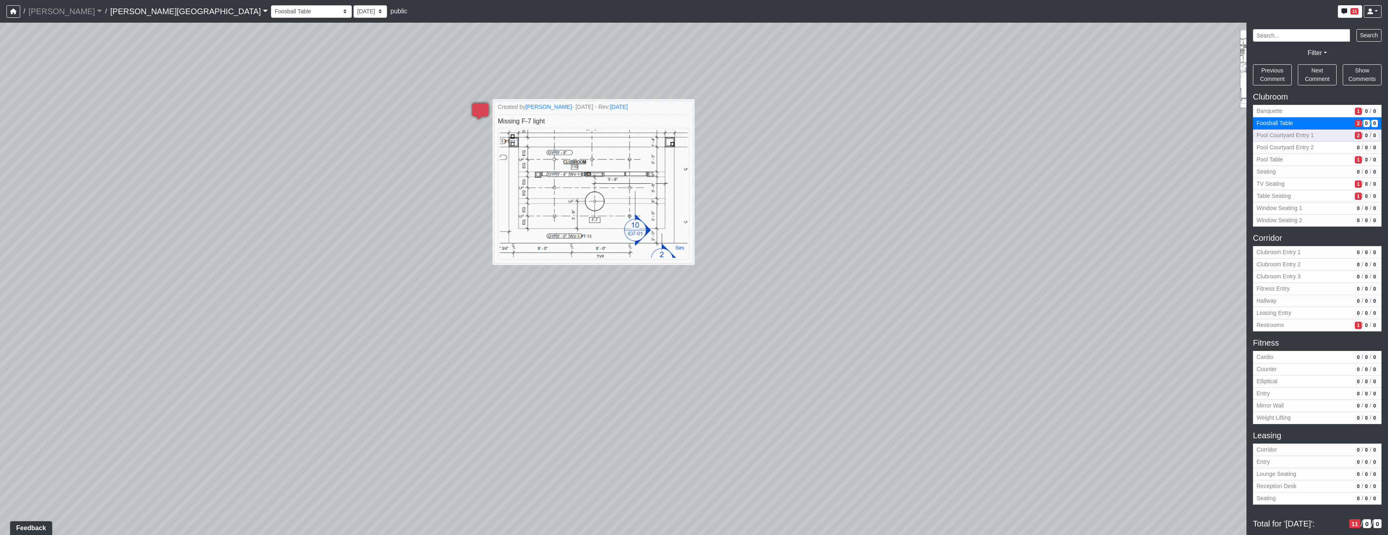
click at [1324, 140] on button "Pool Courtyard Entry 1 2 / 0 / 0" at bounding box center [1317, 135] width 129 height 12
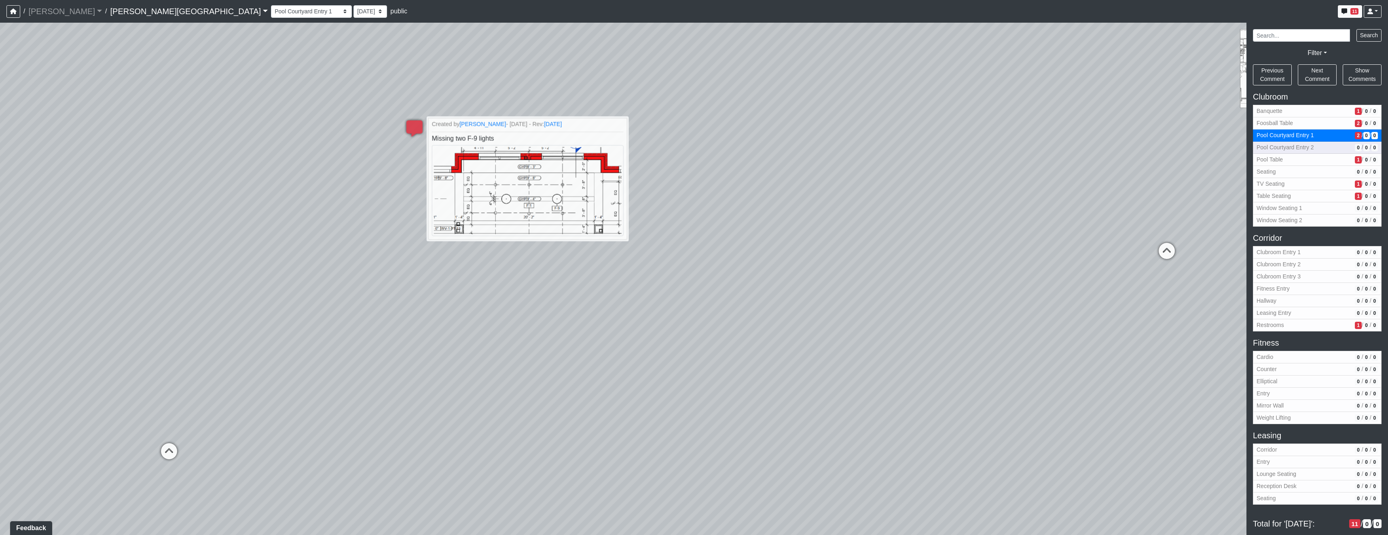
click at [1314, 146] on span "Pool Courtyard Entry 2" at bounding box center [1304, 147] width 95 height 8
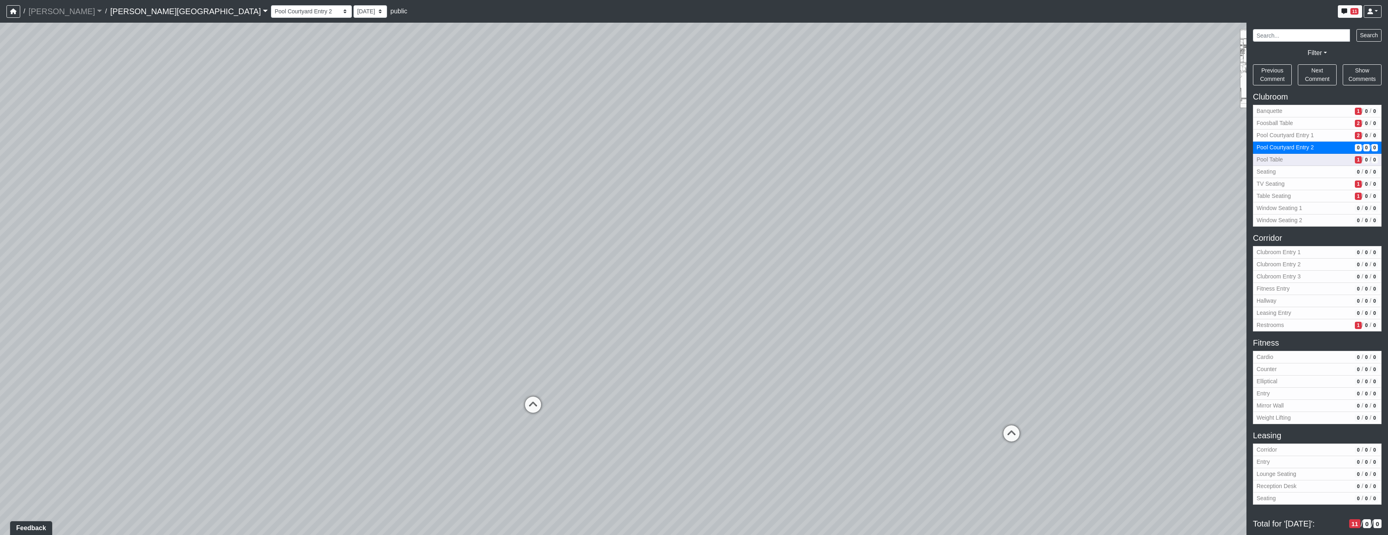
click at [1310, 157] on span "Pool Table" at bounding box center [1304, 159] width 95 height 8
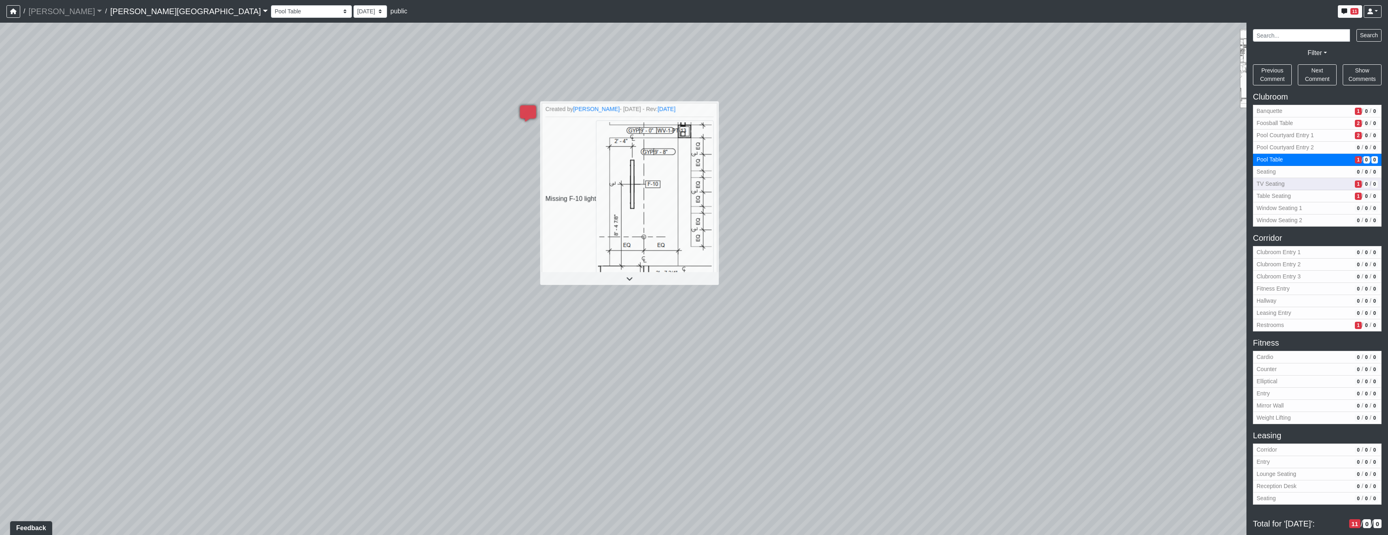
click at [1303, 178] on button "TV Seating 1 / 0 / 0" at bounding box center [1317, 184] width 129 height 12
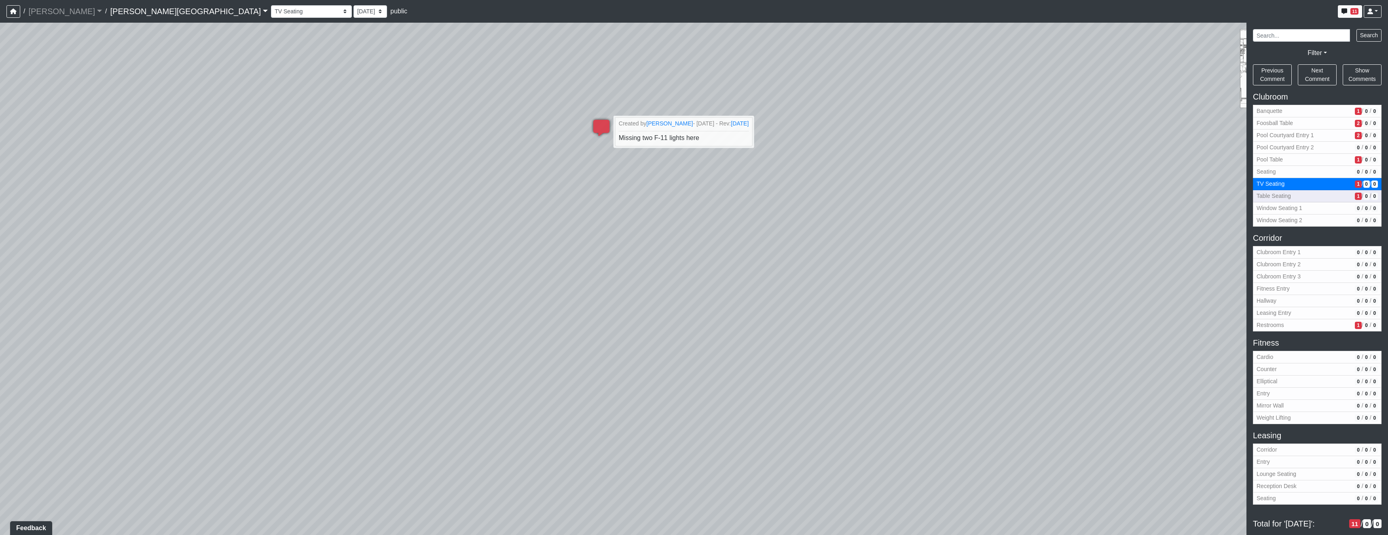
click at [1302, 193] on span "Table Seating" at bounding box center [1304, 196] width 95 height 8
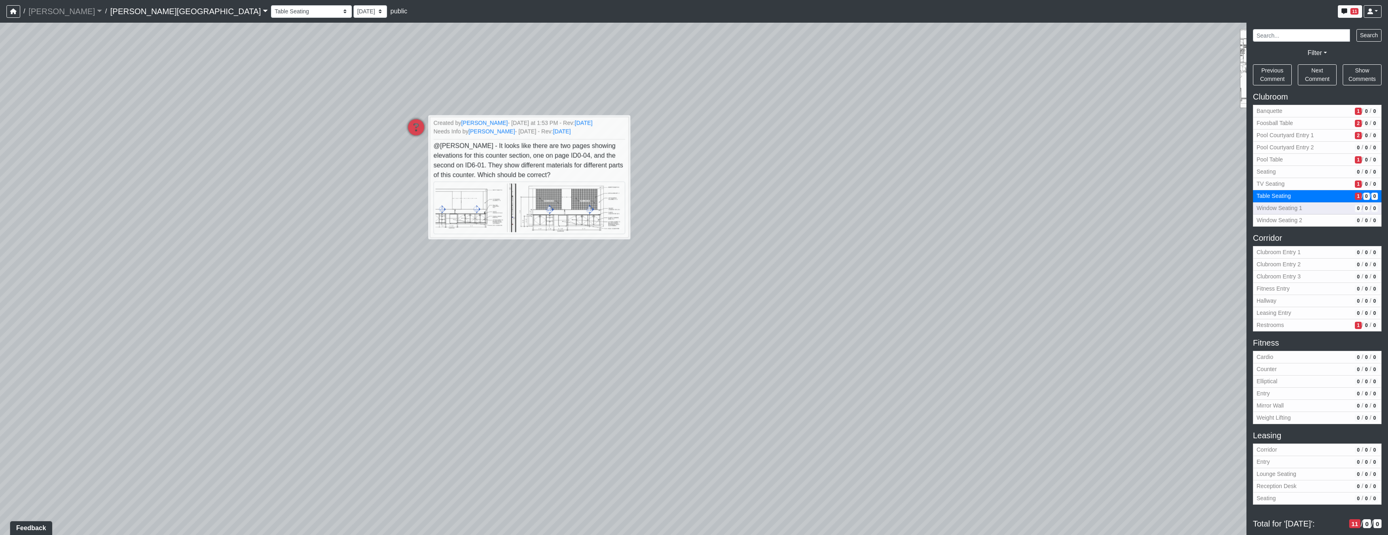
click at [1292, 208] on span "Window Seating 1" at bounding box center [1304, 208] width 95 height 8
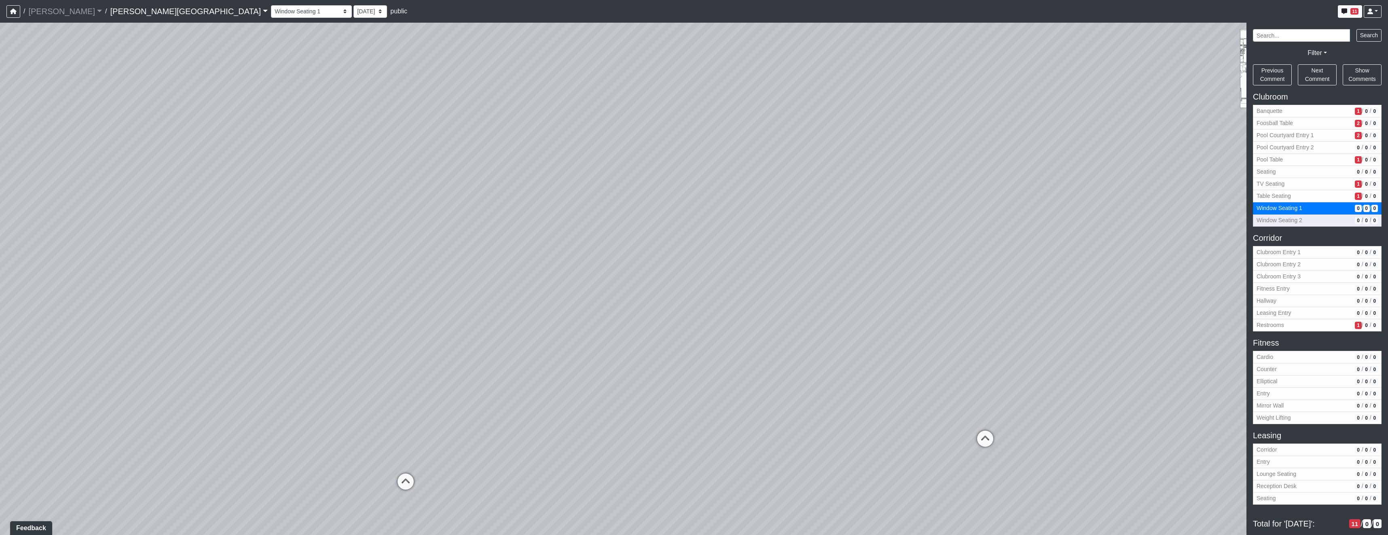
click at [1287, 220] on span "Window Seating 2" at bounding box center [1304, 220] width 95 height 8
select select "qyTG9orjhq2kMC9wWEGkQP"
click at [1371, 11] on icon at bounding box center [1371, 11] width 6 height 6
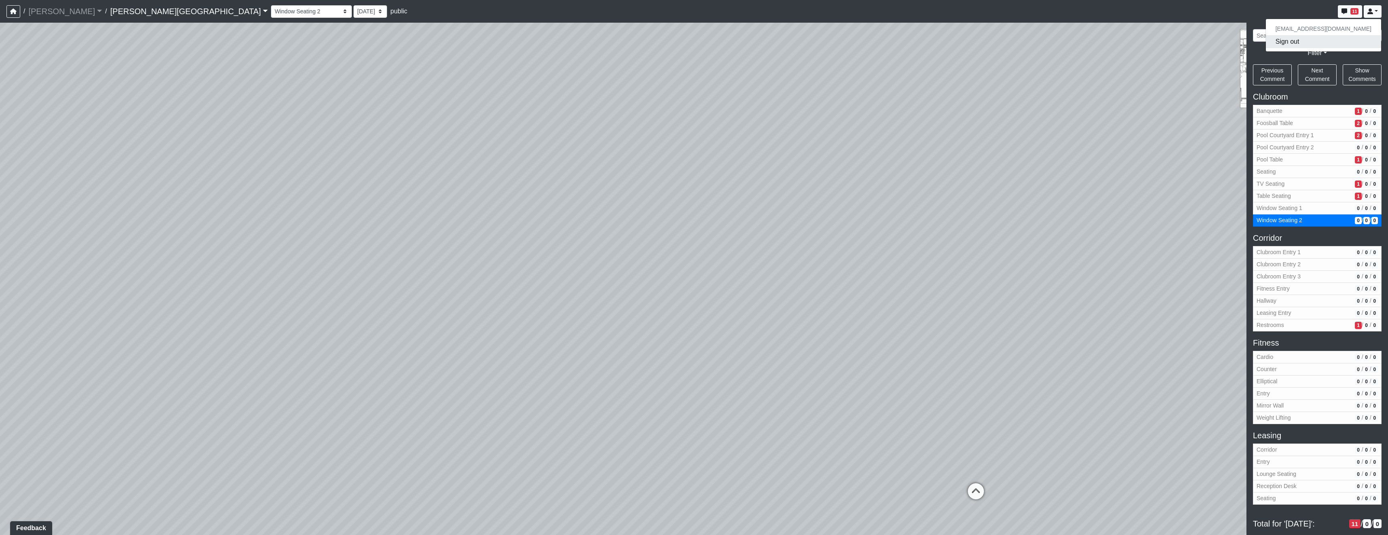
click at [1323, 46] on button "Sign out" at bounding box center [1323, 41] width 115 height 13
